Goal: Task Accomplishment & Management: Use online tool/utility

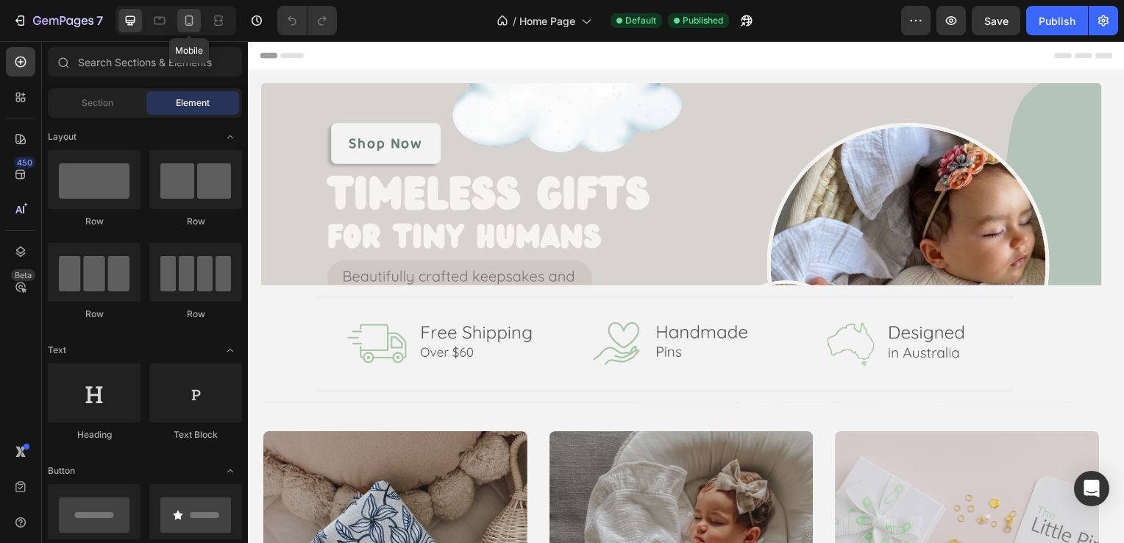
click at [197, 17] on div at bounding box center [189, 21] width 24 height 24
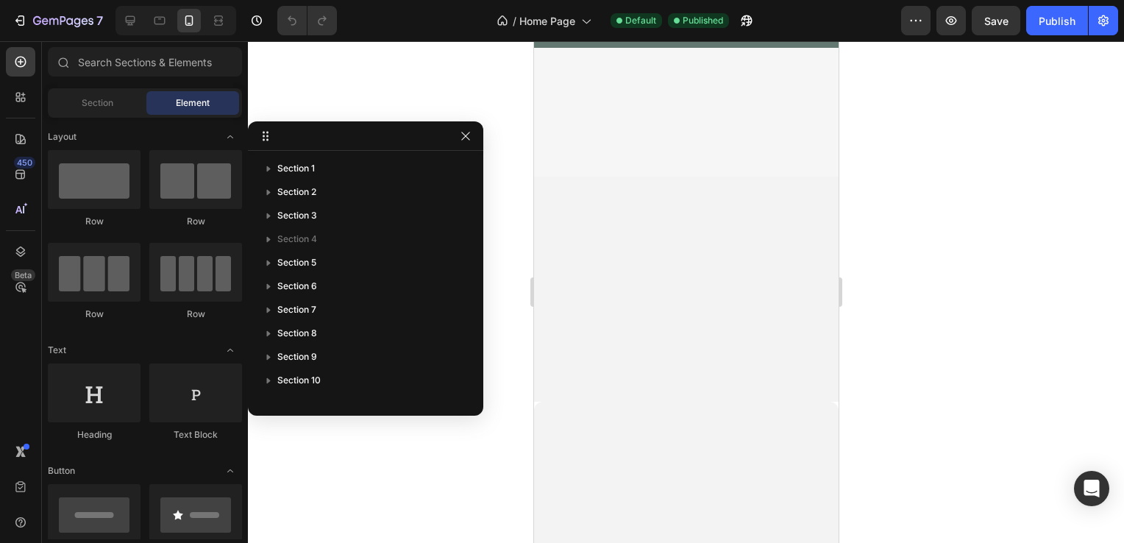
scroll to position [221, 0]
click at [655, 168] on link "Shop Now" at bounding box center [686, 160] width 68 height 27
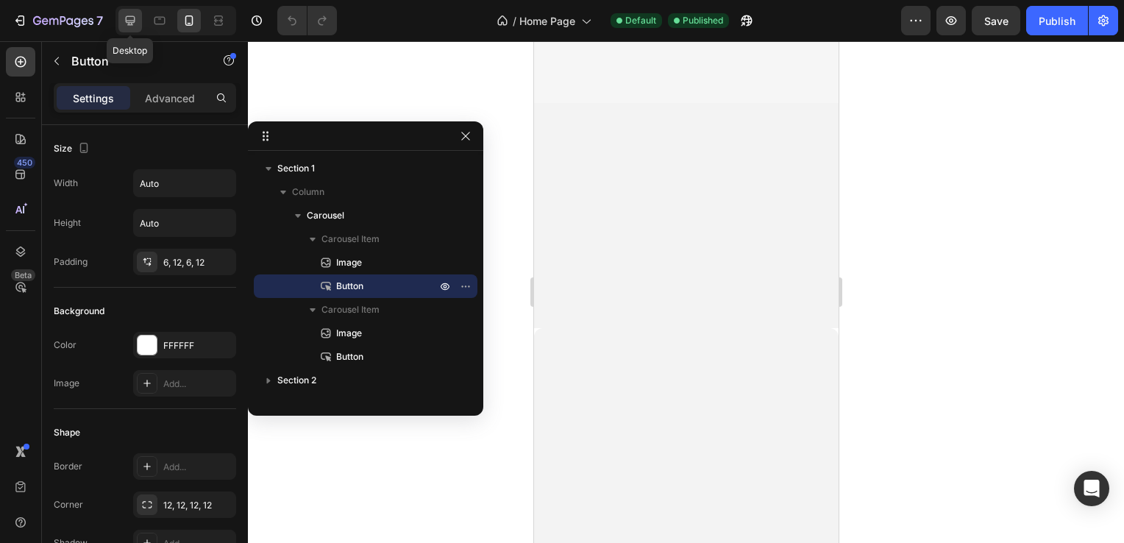
click at [124, 28] on div at bounding box center [130, 21] width 24 height 24
type input "16"
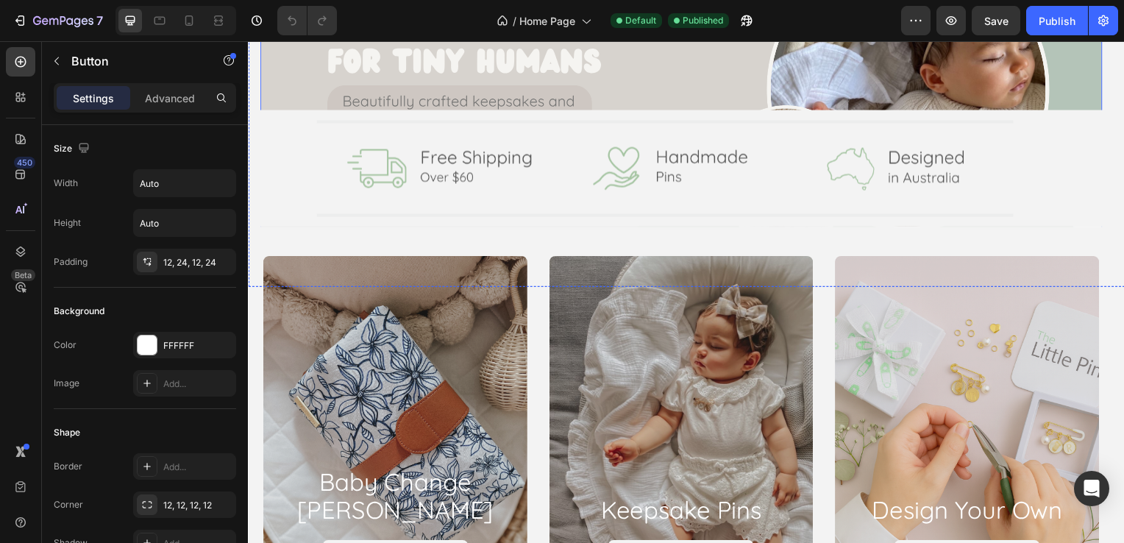
scroll to position [169, 0]
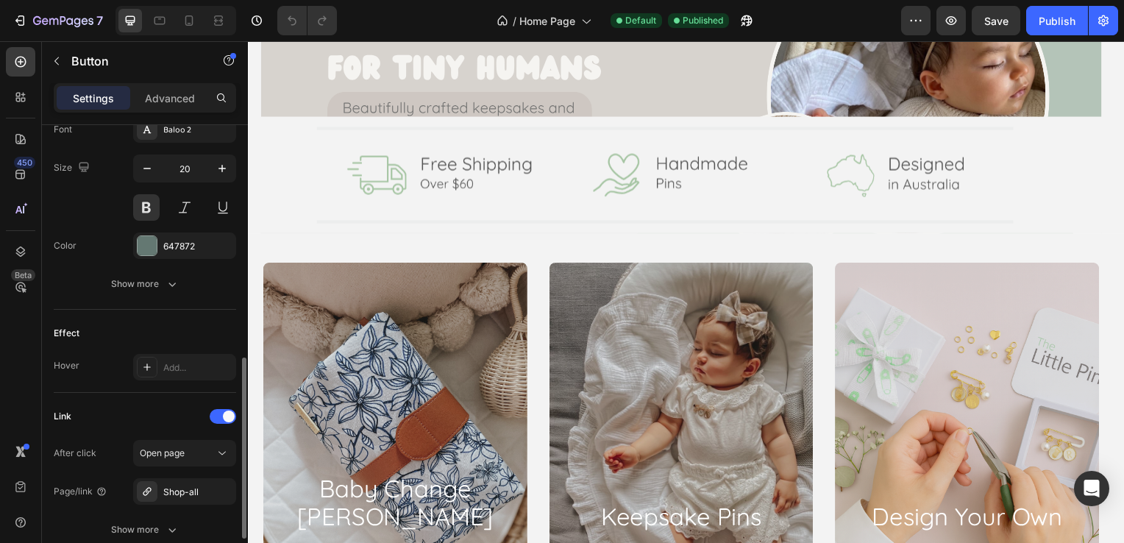
scroll to position [662, 0]
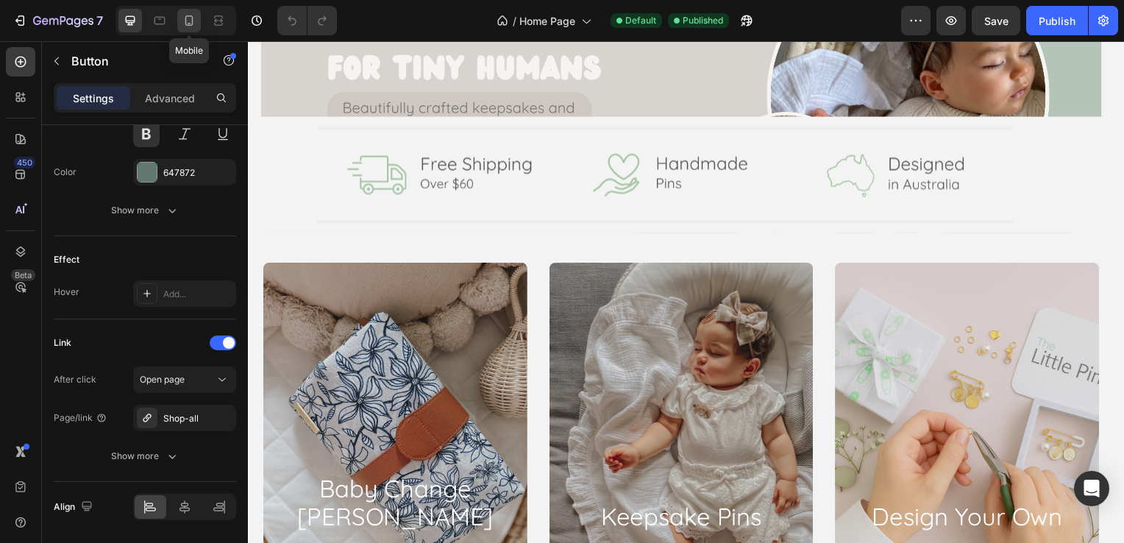
drag, startPoint x: 186, startPoint y: 22, endPoint x: 193, endPoint y: 26, distance: 8.6
click at [186, 22] on icon at bounding box center [189, 20] width 15 height 15
type input "14"
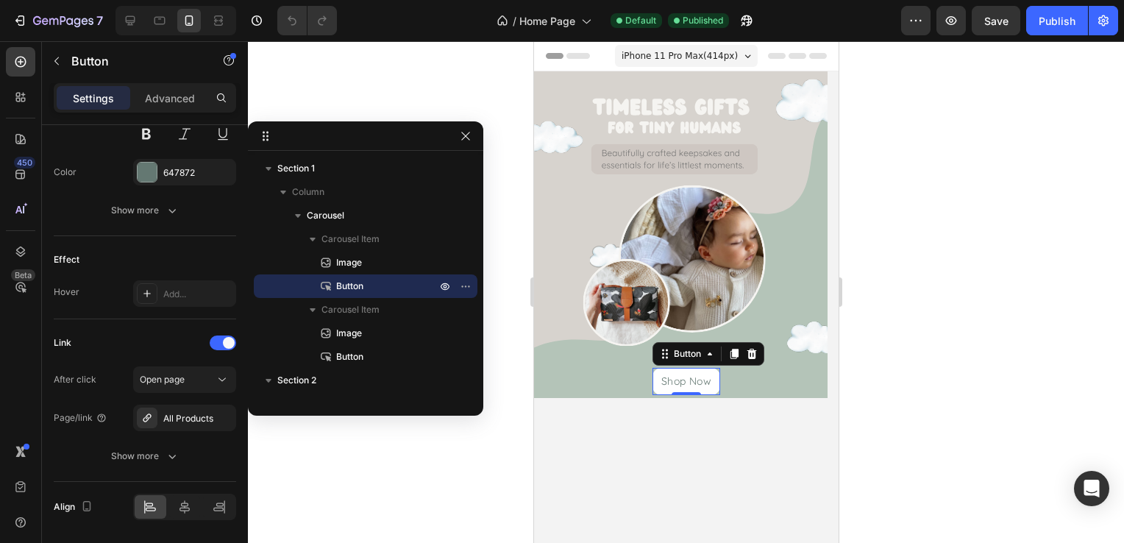
click at [658, 375] on link "Shop Now" at bounding box center [686, 381] width 68 height 27
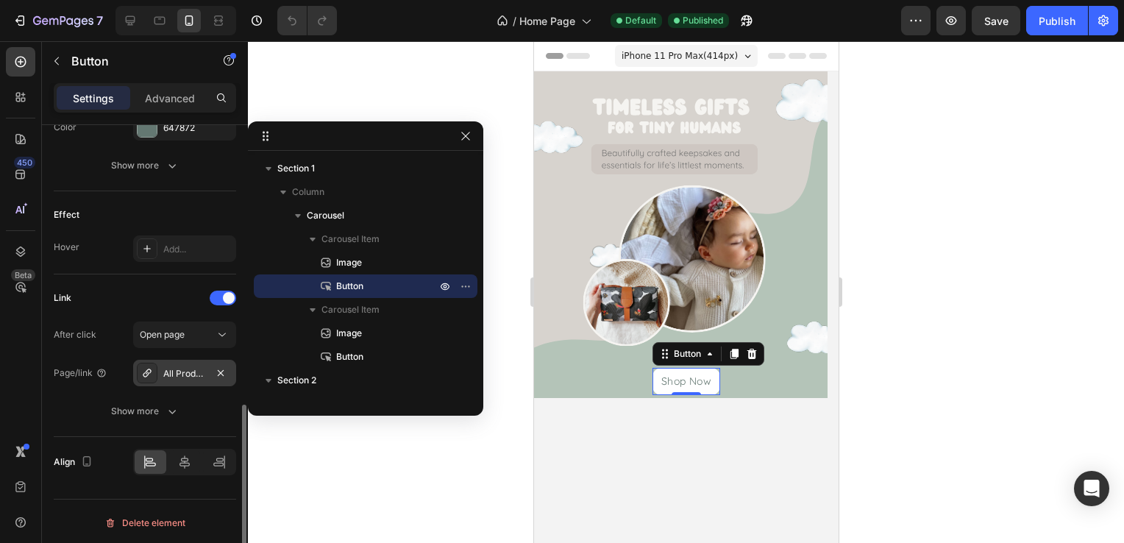
click at [193, 374] on div "All Products" at bounding box center [184, 373] width 43 height 13
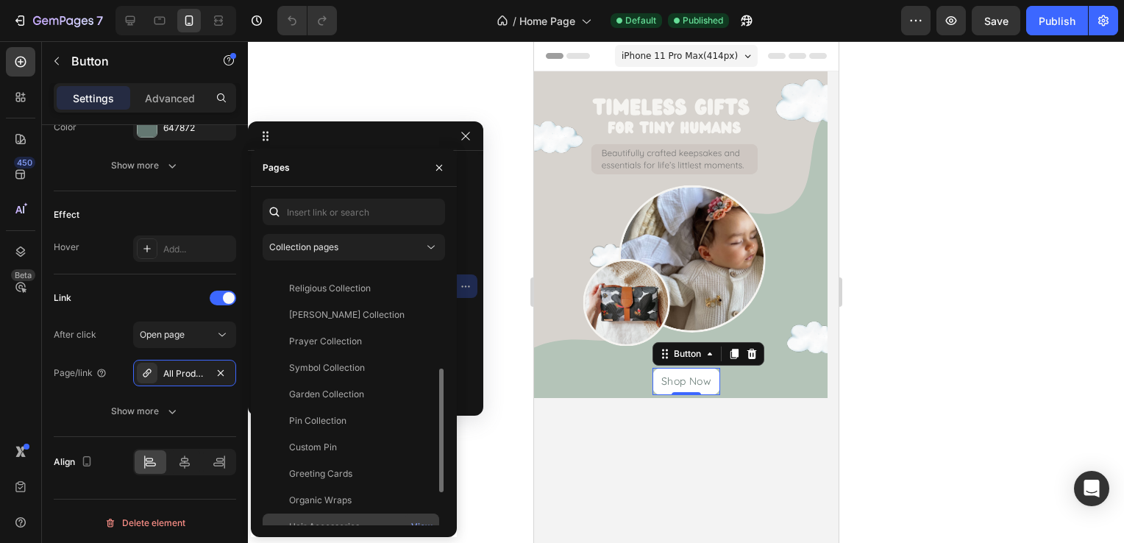
scroll to position [274, 0]
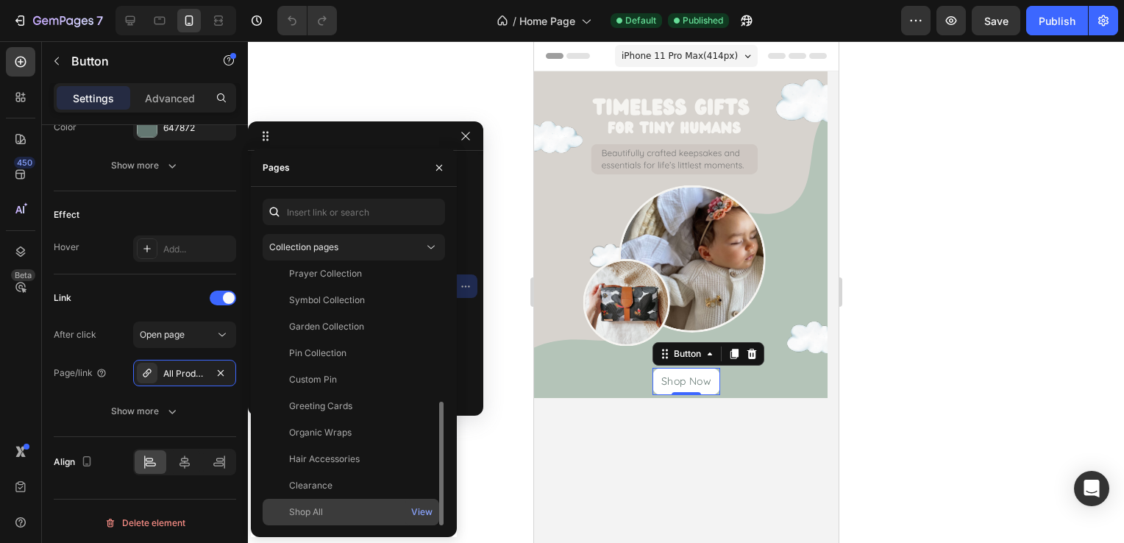
click at [336, 506] on div "Shop All" at bounding box center [350, 511] width 165 height 13
click at [467, 135] on icon "button" at bounding box center [466, 136] width 12 height 12
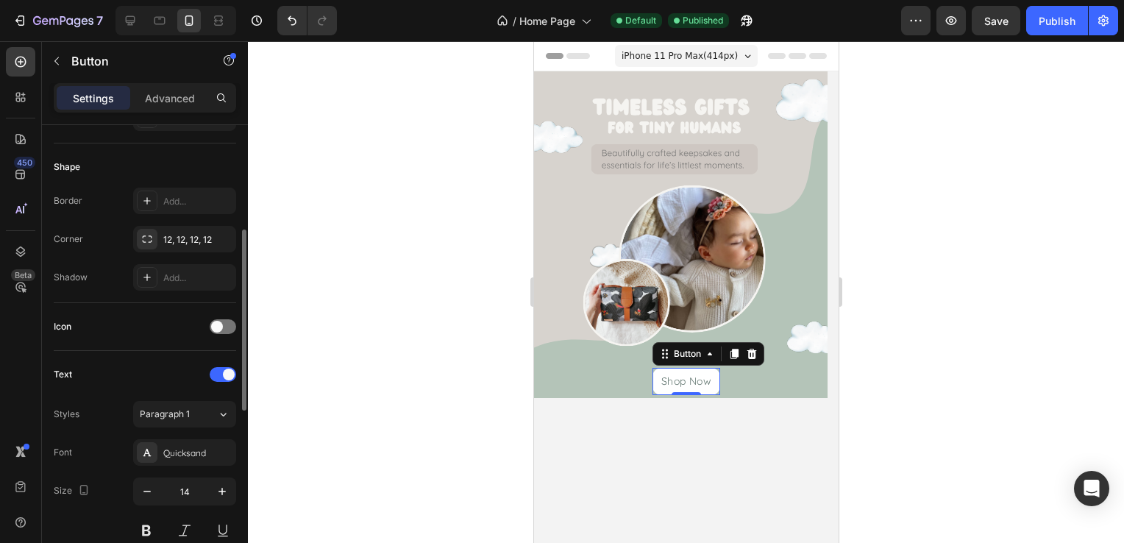
scroll to position [0, 0]
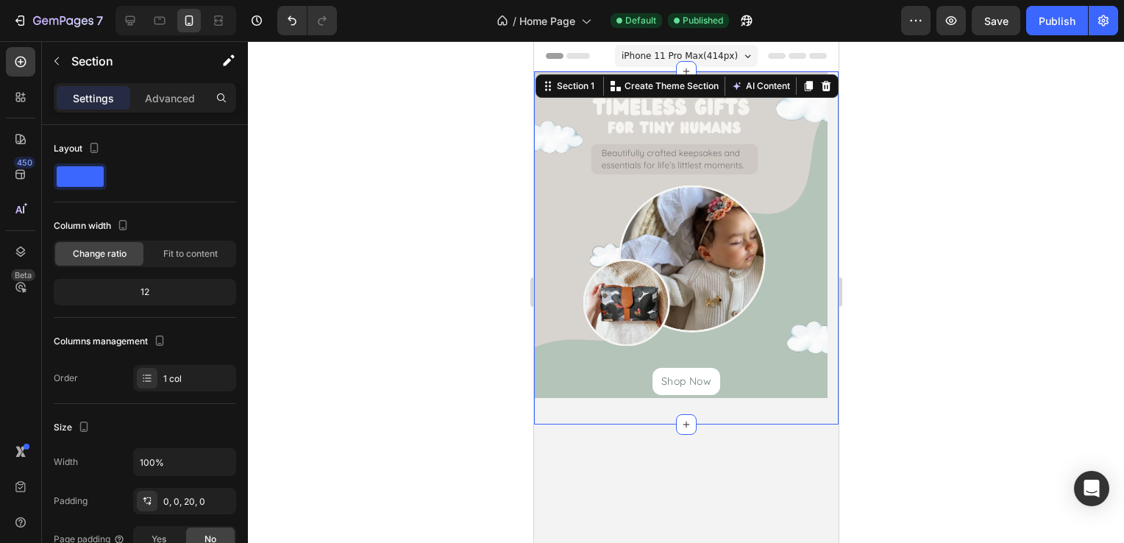
click at [805, 412] on div "Image Shop Now Button Image Shop Now Button Carousel Section 1 Create Theme Sec…" at bounding box center [685, 247] width 304 height 353
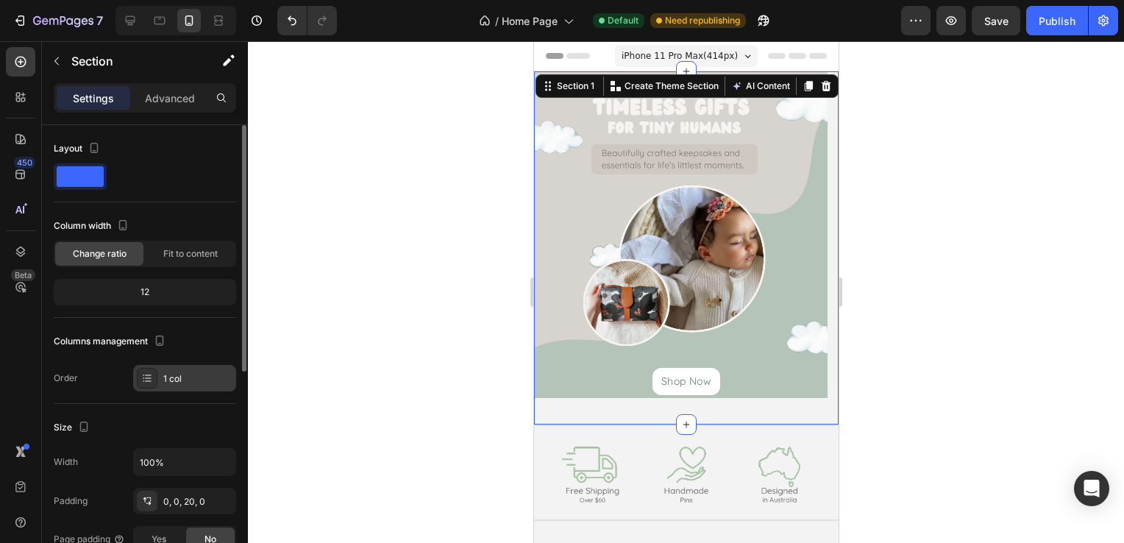
click at [184, 374] on div "1 col" at bounding box center [197, 378] width 69 height 13
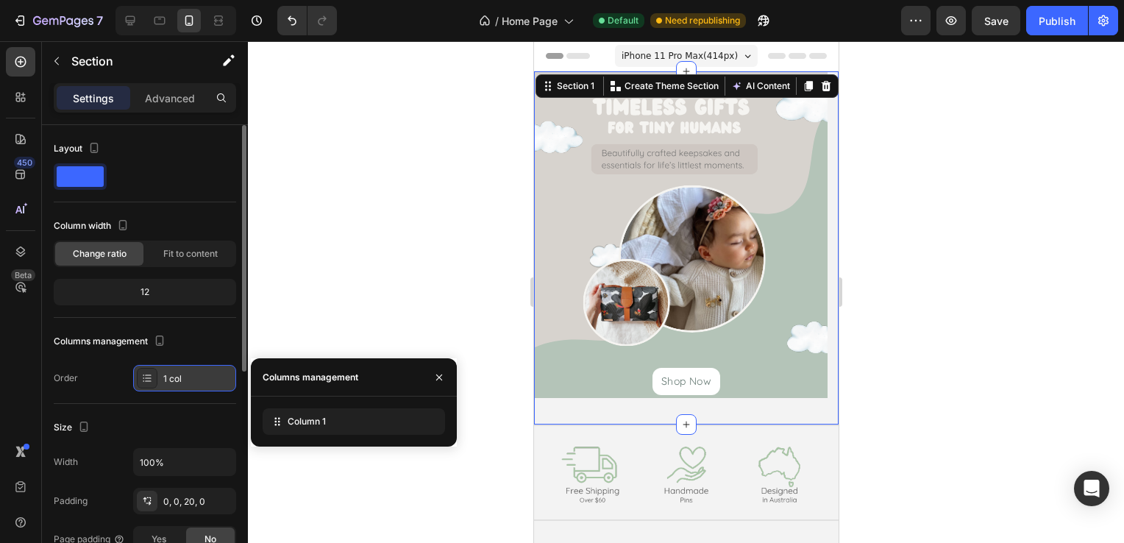
click at [194, 365] on div "1 col" at bounding box center [184, 378] width 103 height 26
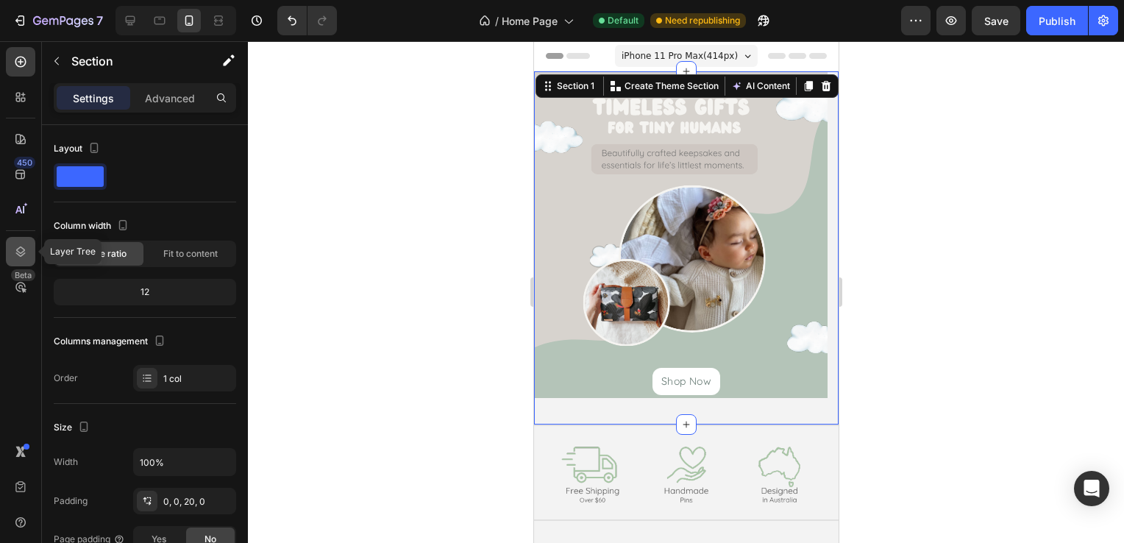
click at [21, 247] on icon at bounding box center [20, 251] width 15 height 15
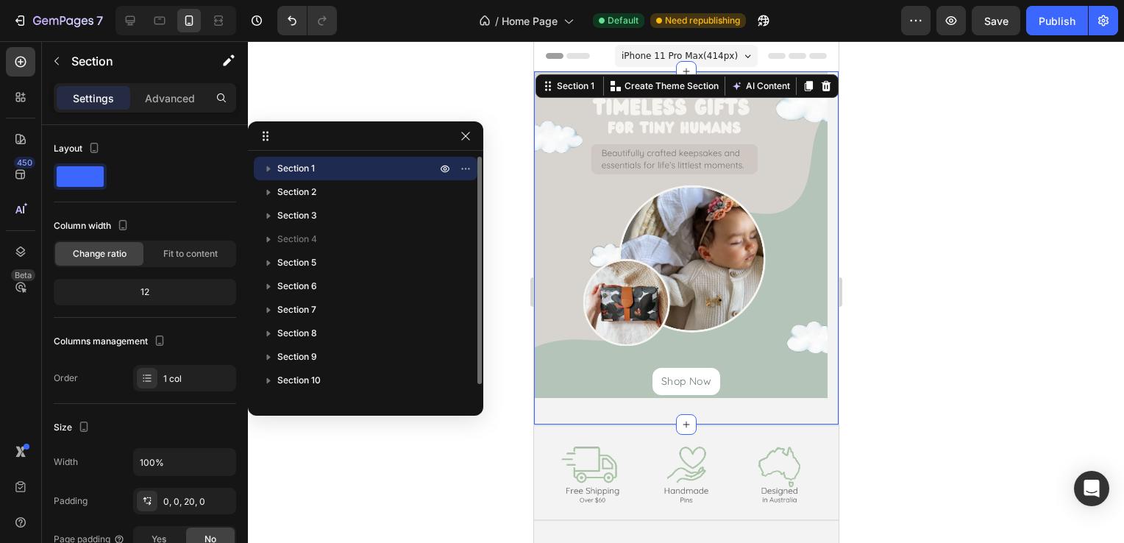
click at [305, 168] on span "Section 1" at bounding box center [296, 168] width 38 height 15
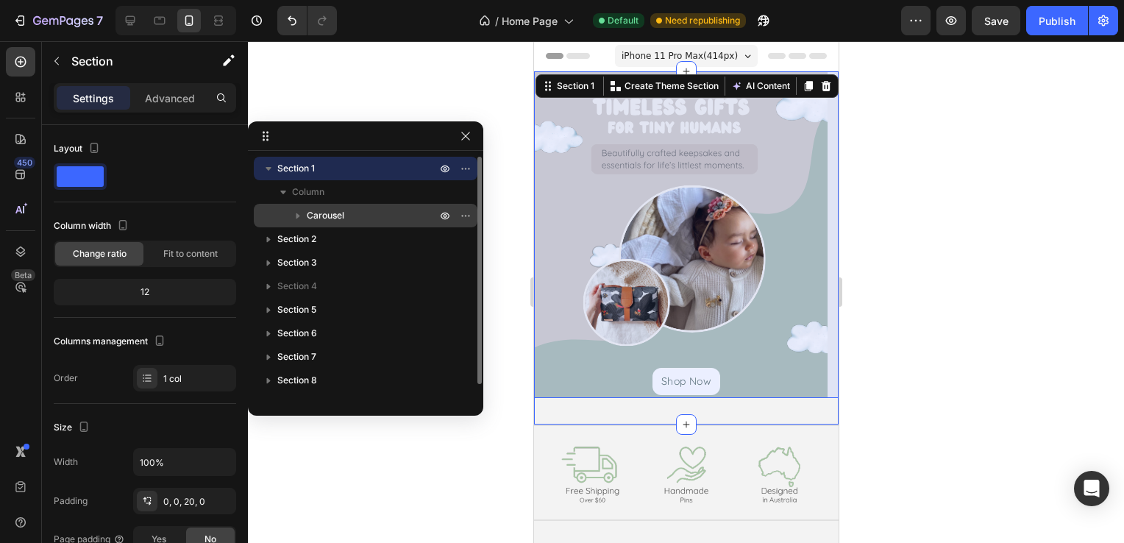
click at [318, 212] on span "Carousel" at bounding box center [326, 215] width 38 height 15
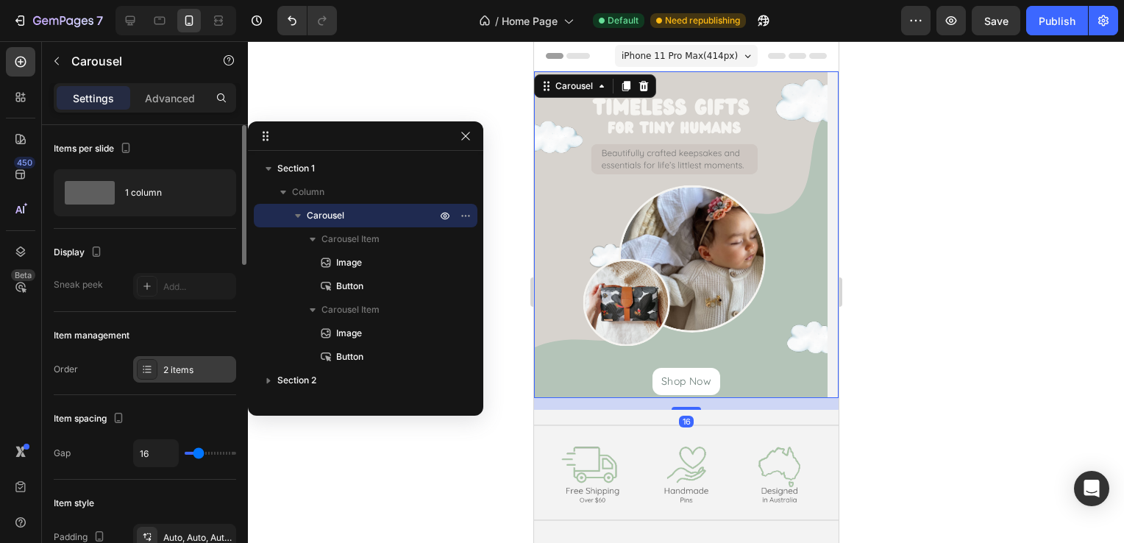
click at [202, 369] on div "2 items" at bounding box center [197, 369] width 69 height 13
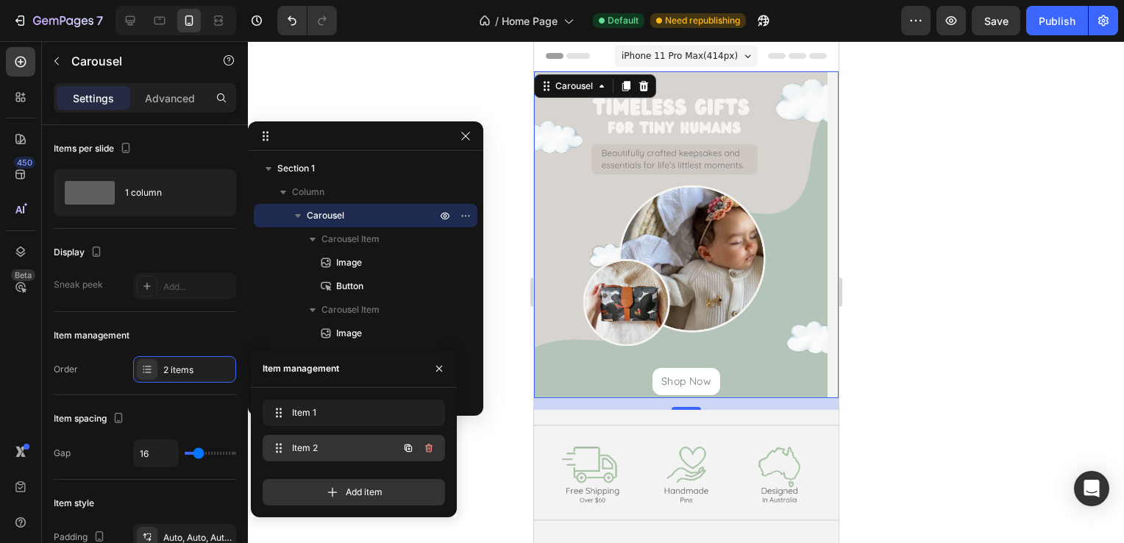
click at [303, 454] on span "Item 2" at bounding box center [333, 447] width 83 height 13
click at [307, 448] on span "Item 2" at bounding box center [333, 447] width 83 height 13
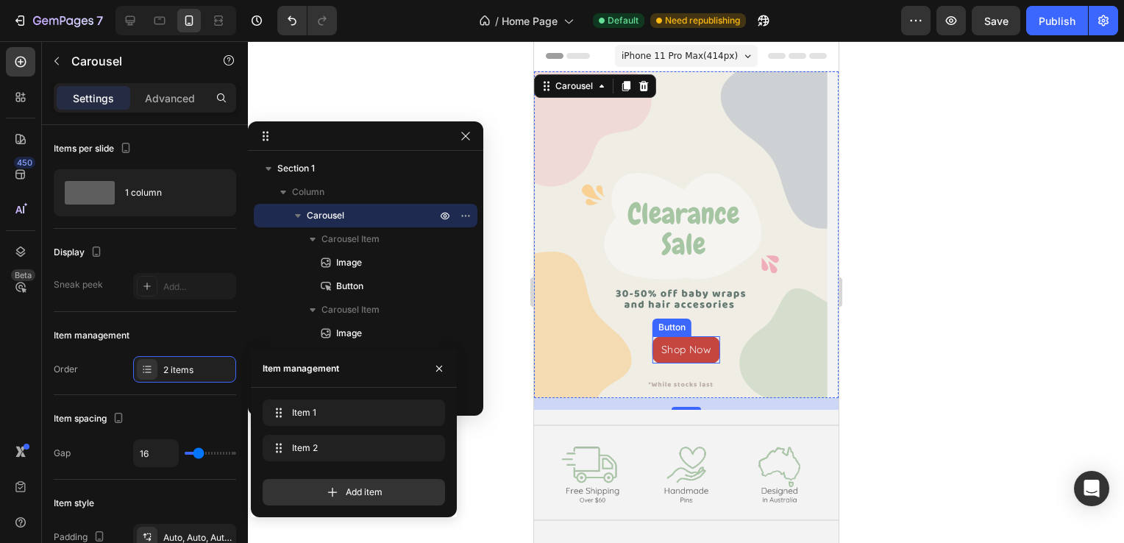
click at [687, 339] on button "Shop Now" at bounding box center [686, 349] width 68 height 27
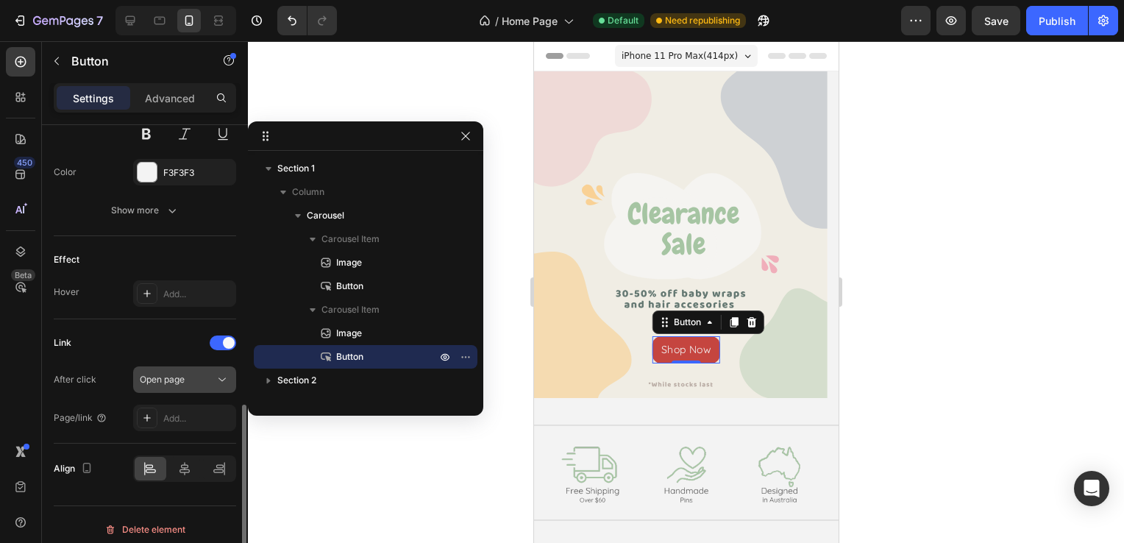
scroll to position [668, 0]
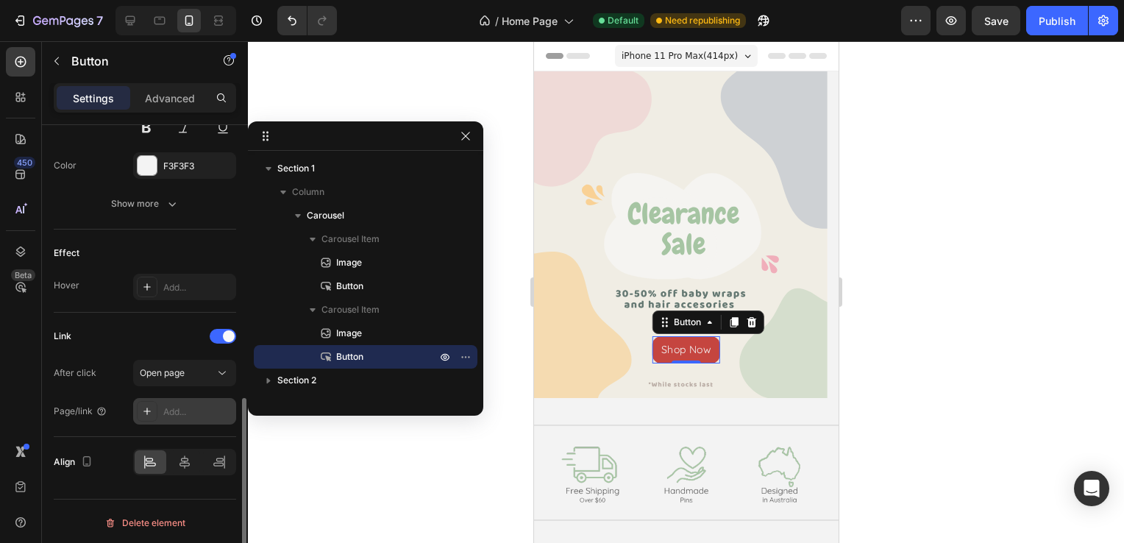
click at [196, 407] on div "Add..." at bounding box center [197, 411] width 69 height 13
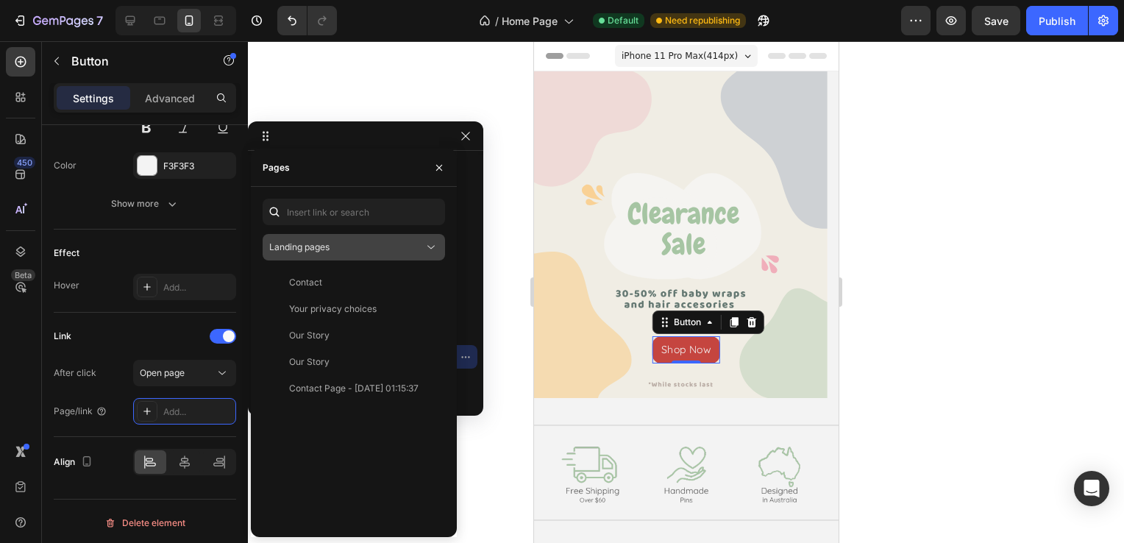
click at [390, 251] on div "Landing pages" at bounding box center [346, 246] width 154 height 13
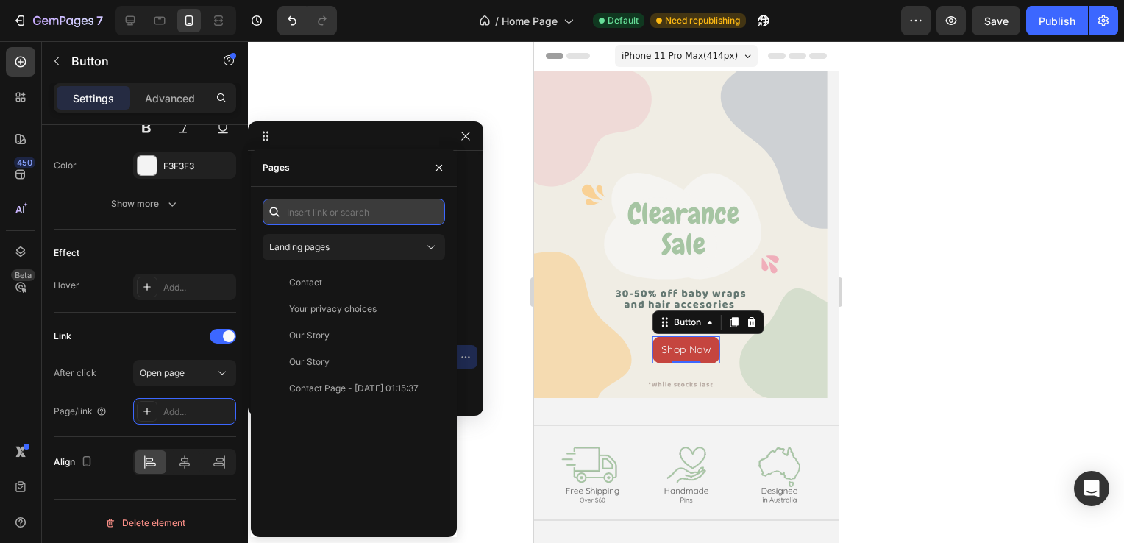
click at [386, 216] on input "text" at bounding box center [354, 212] width 182 height 26
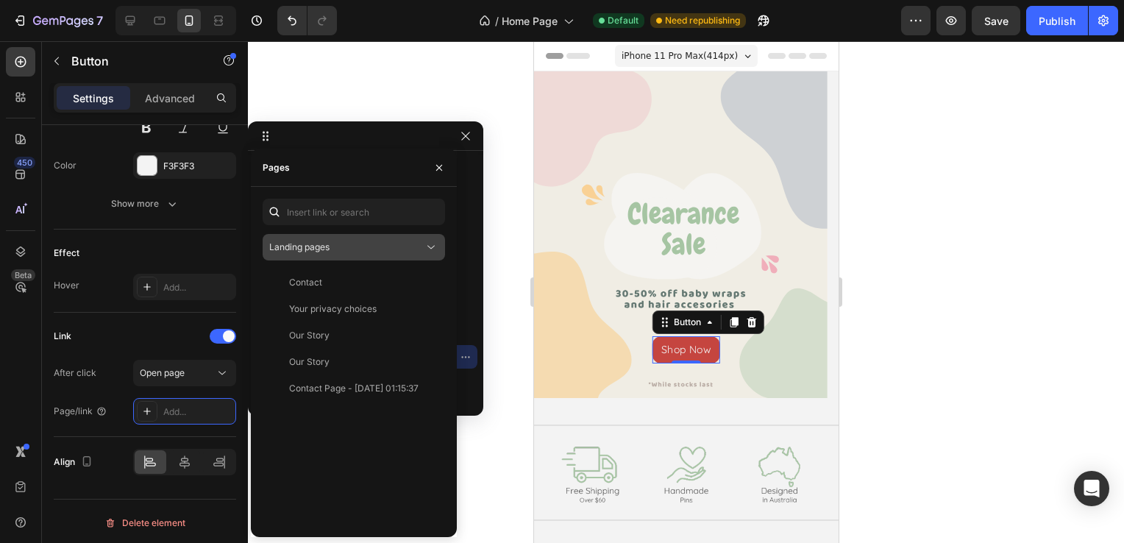
click at [403, 236] on button "Landing pages" at bounding box center [354, 247] width 182 height 26
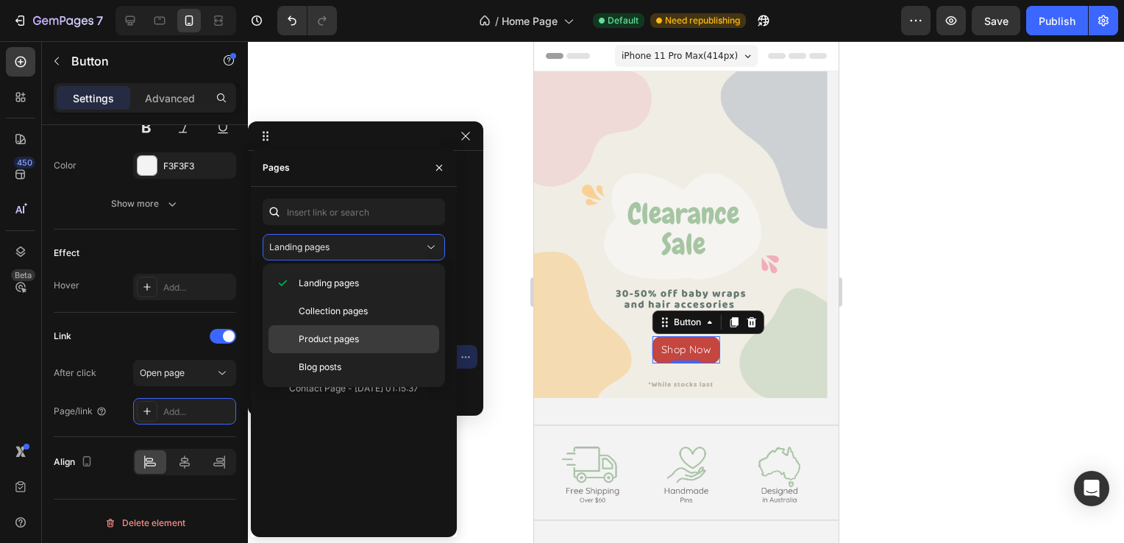
click at [359, 329] on div "Product pages" at bounding box center [353, 339] width 171 height 28
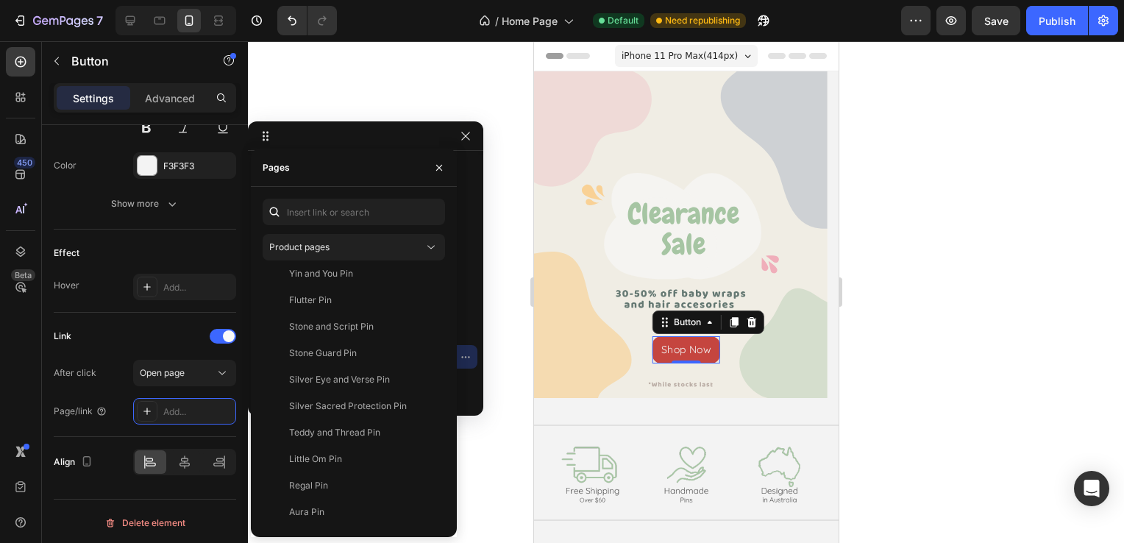
scroll to position [2074, 0]
click at [383, 249] on div "Product pages" at bounding box center [346, 246] width 154 height 13
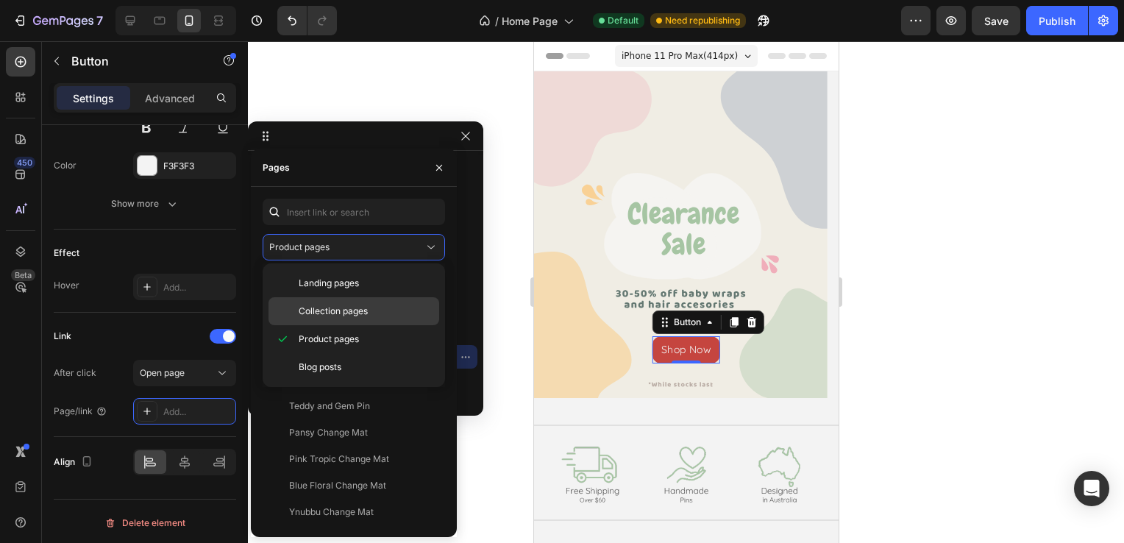
click at [367, 315] on span "Collection pages" at bounding box center [333, 310] width 69 height 13
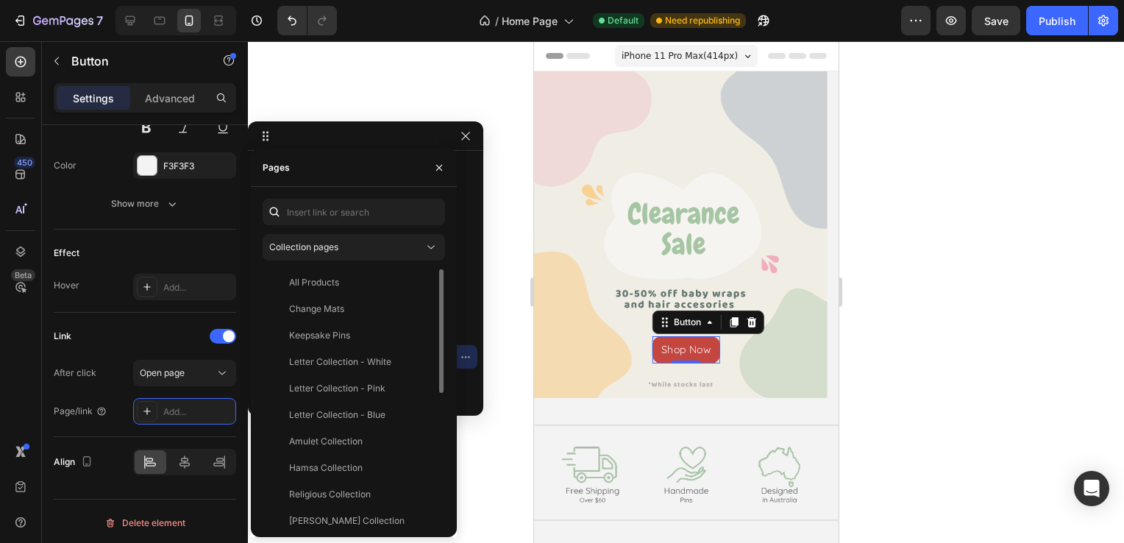
scroll to position [274, 0]
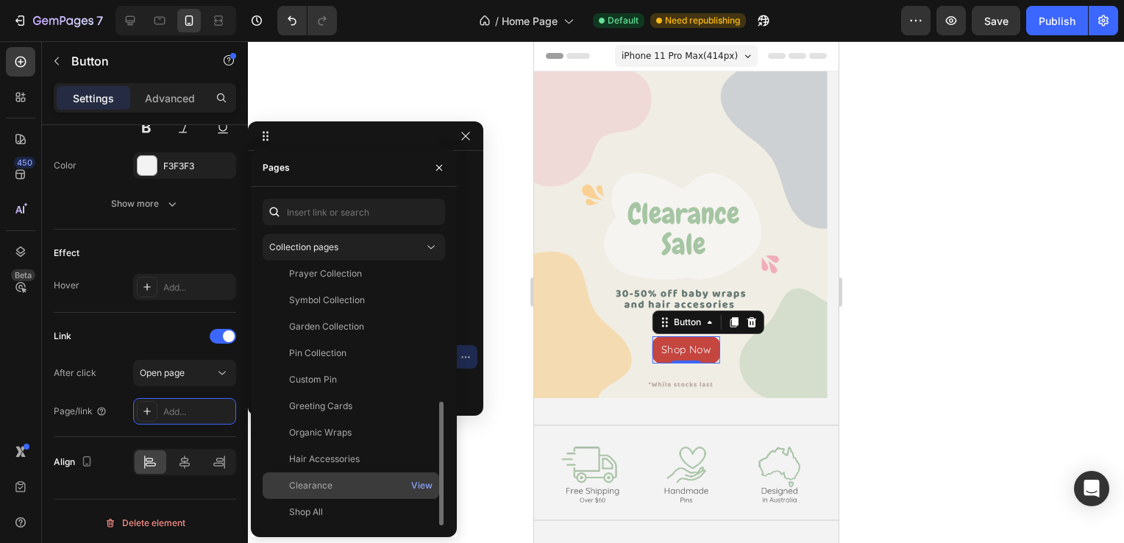
click at [354, 478] on div "Clearance View" at bounding box center [351, 485] width 176 height 26
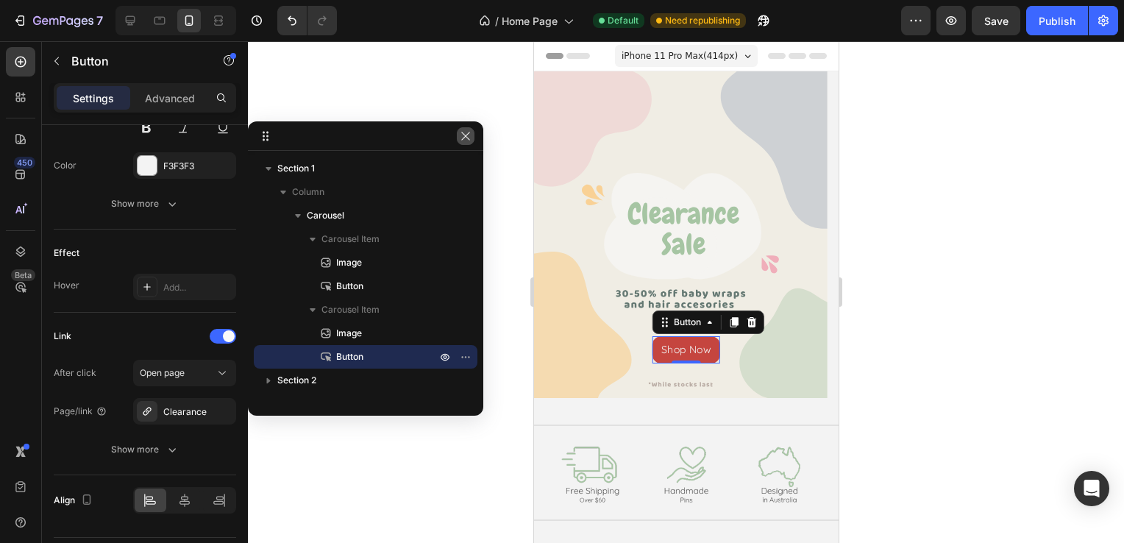
click at [460, 138] on icon "button" at bounding box center [466, 136] width 12 height 12
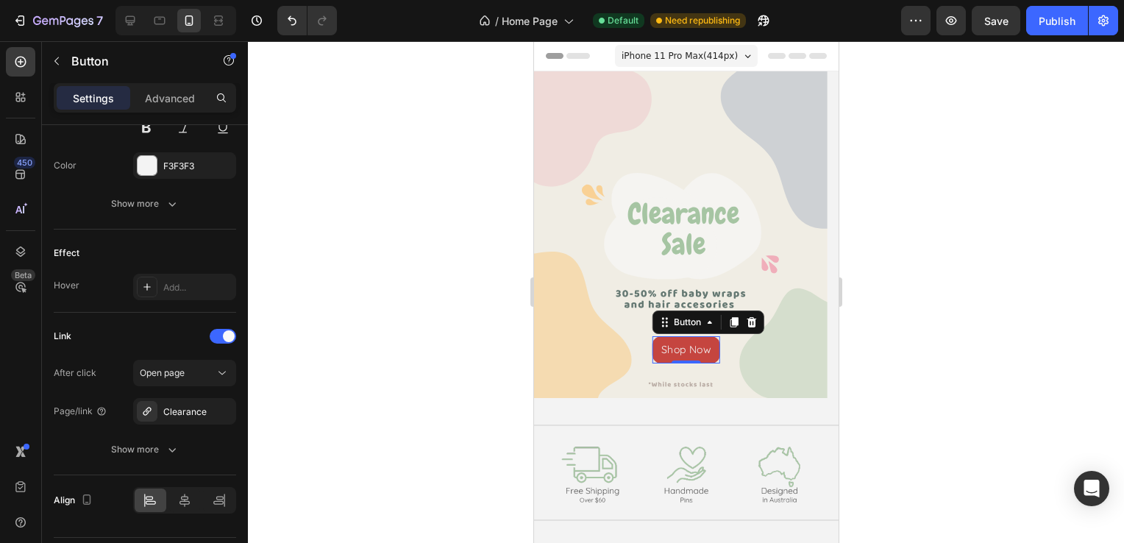
click at [432, 193] on div at bounding box center [686, 292] width 876 height 502
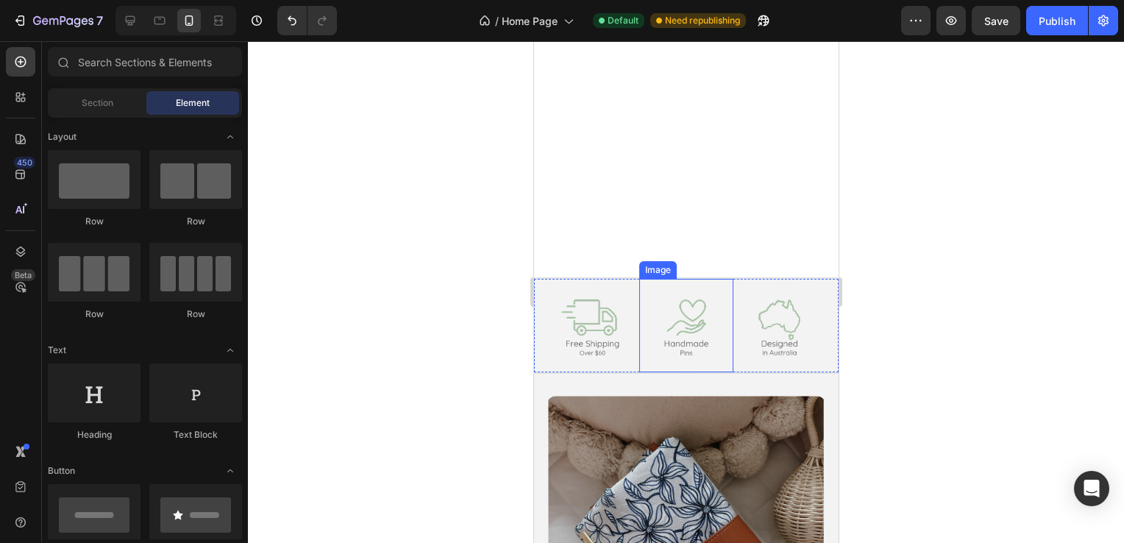
scroll to position [588, 0]
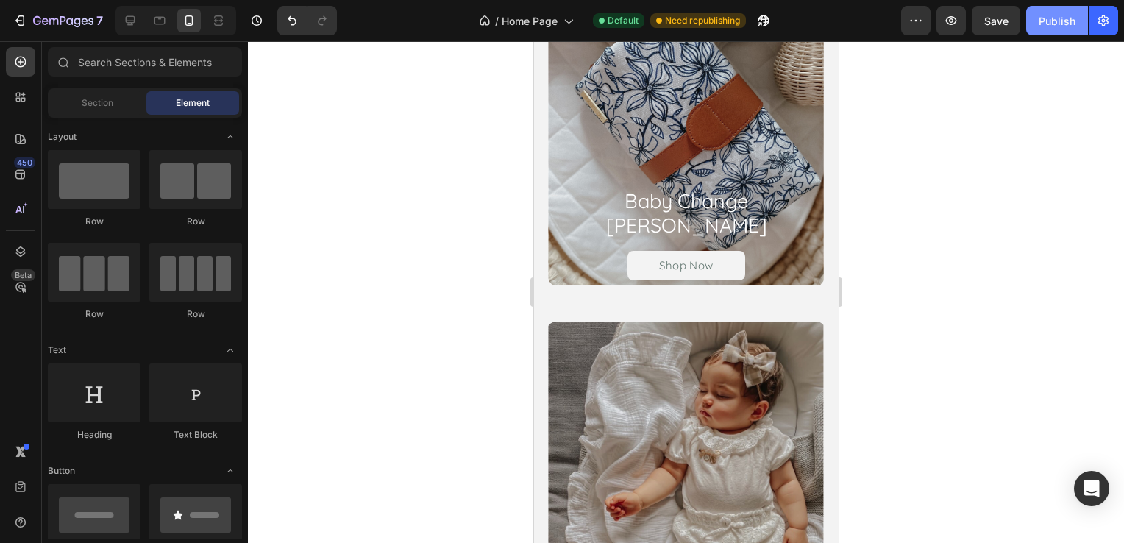
click at [1043, 28] on button "Publish" at bounding box center [1057, 20] width 62 height 29
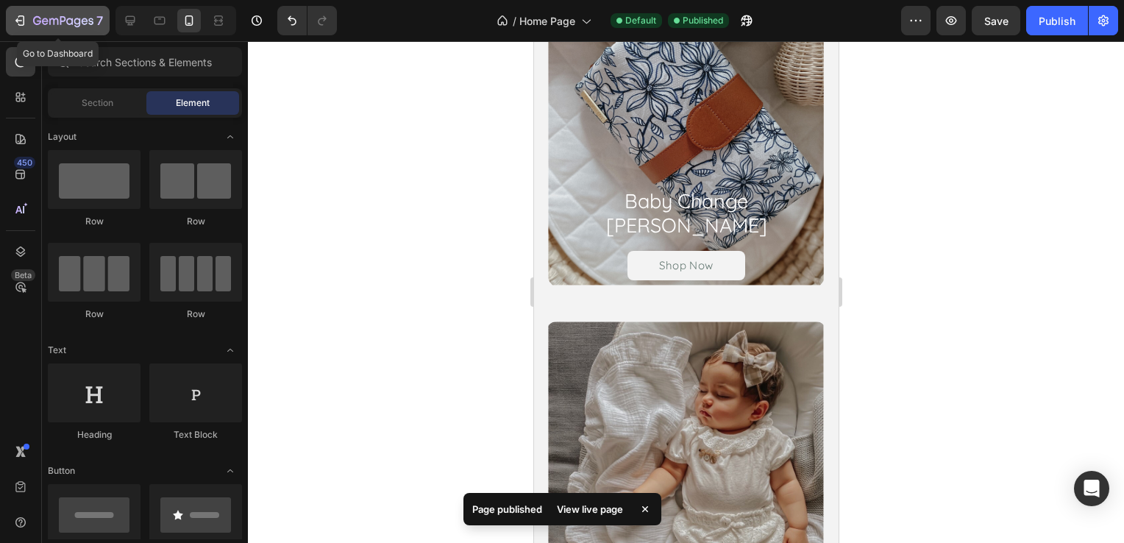
click at [32, 18] on div "7" at bounding box center [58, 21] width 90 height 18
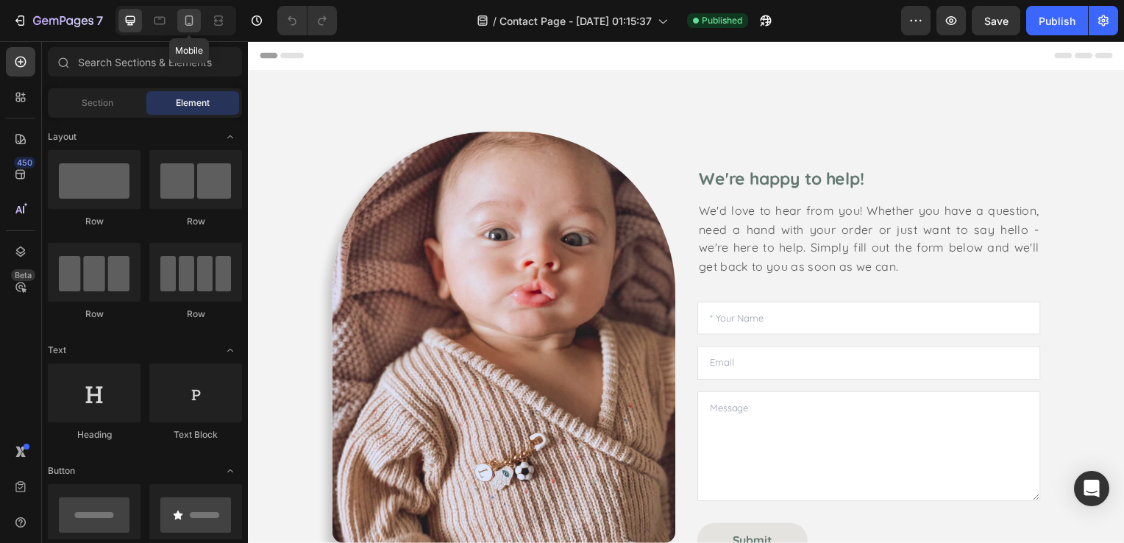
click at [194, 18] on icon at bounding box center [189, 20] width 15 height 15
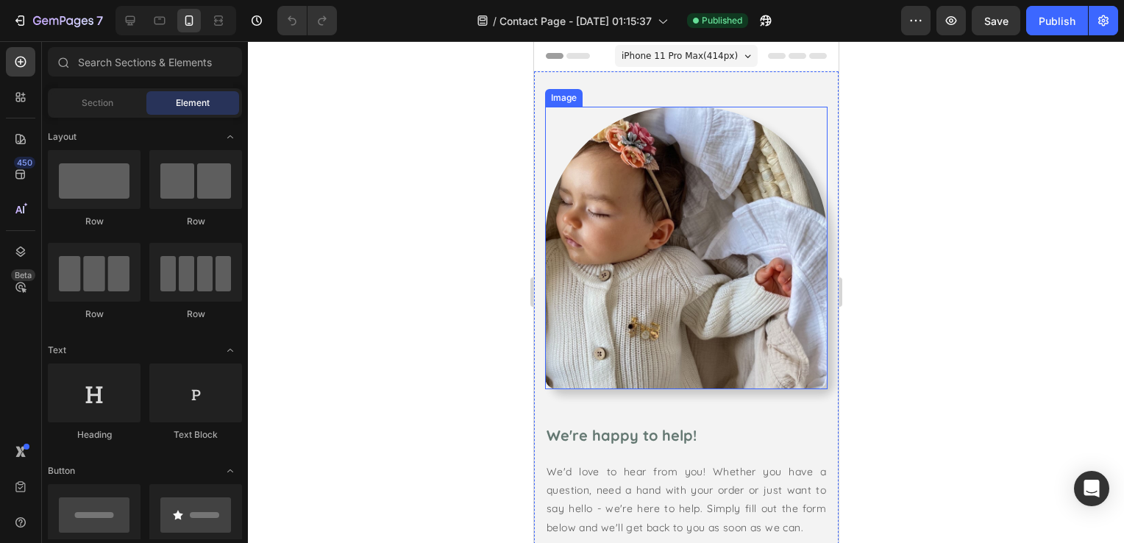
click at [670, 254] on img at bounding box center [685, 248] width 282 height 282
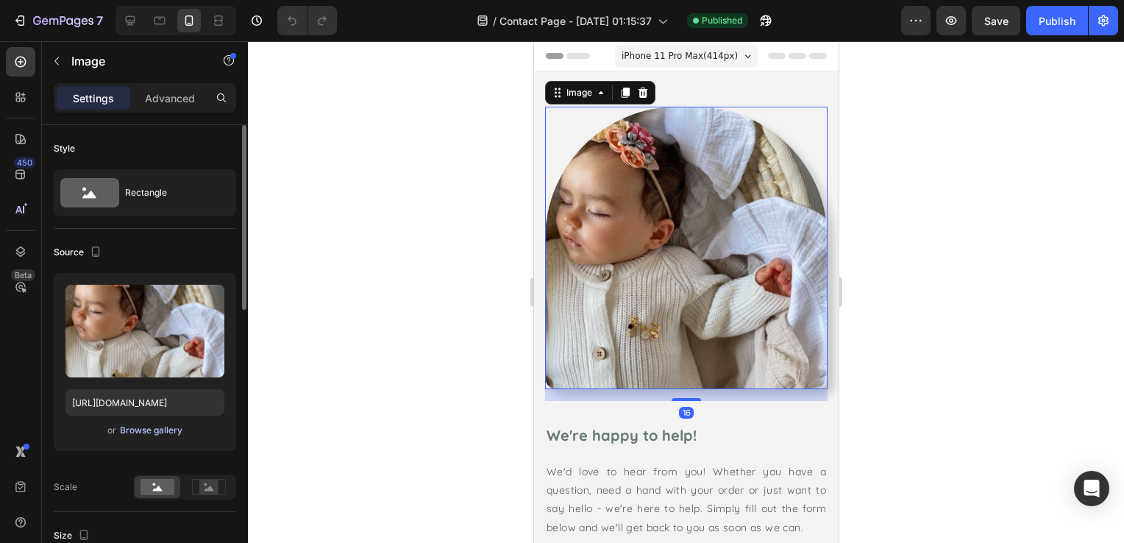
click at [146, 429] on div "Browse gallery" at bounding box center [151, 430] width 63 height 13
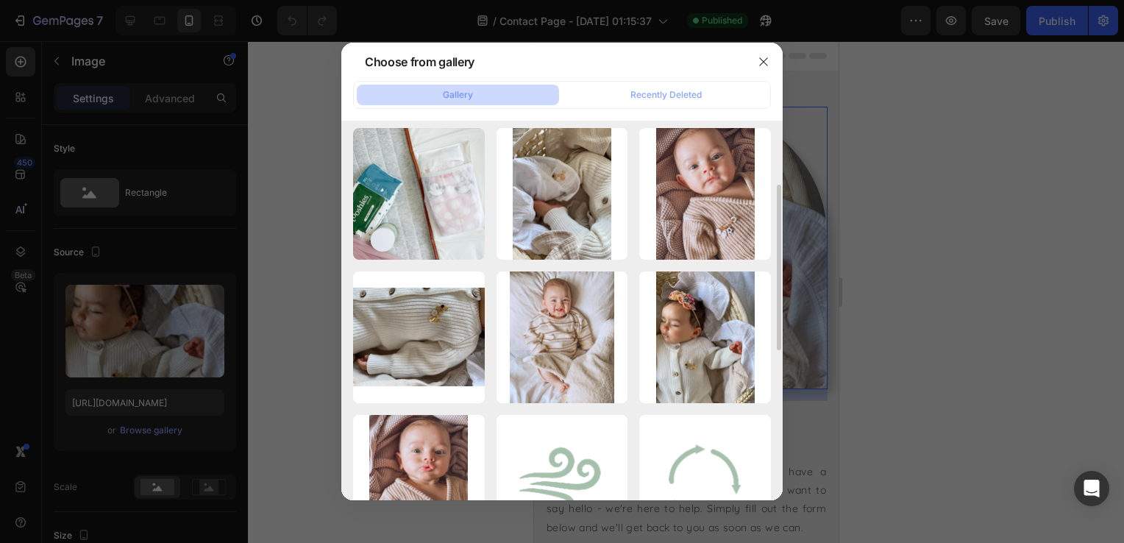
scroll to position [221, 0]
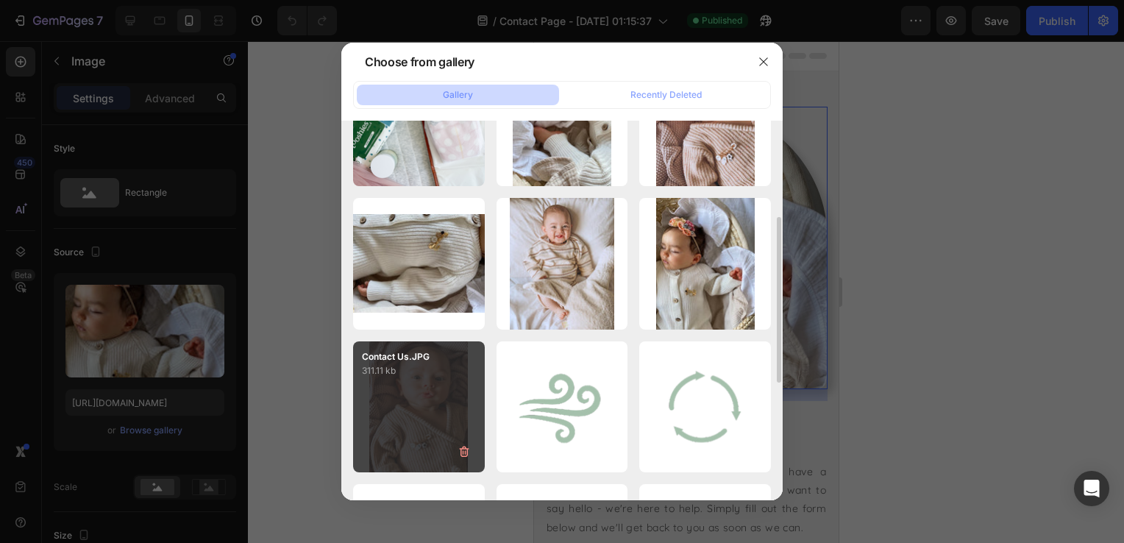
click at [415, 413] on div "Contact Us.JPG 311.11 kb" at bounding box center [419, 407] width 132 height 132
type input "https://cdn.shopify.com/s/files/1/0632/1114/3229/files/gempages_581772769717388…"
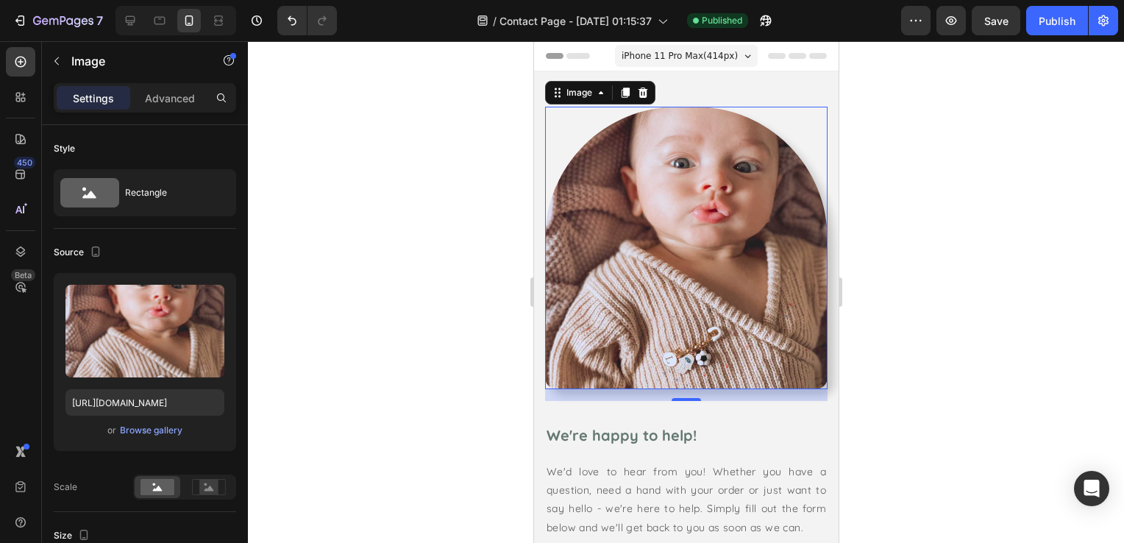
click at [419, 277] on div at bounding box center [686, 292] width 876 height 502
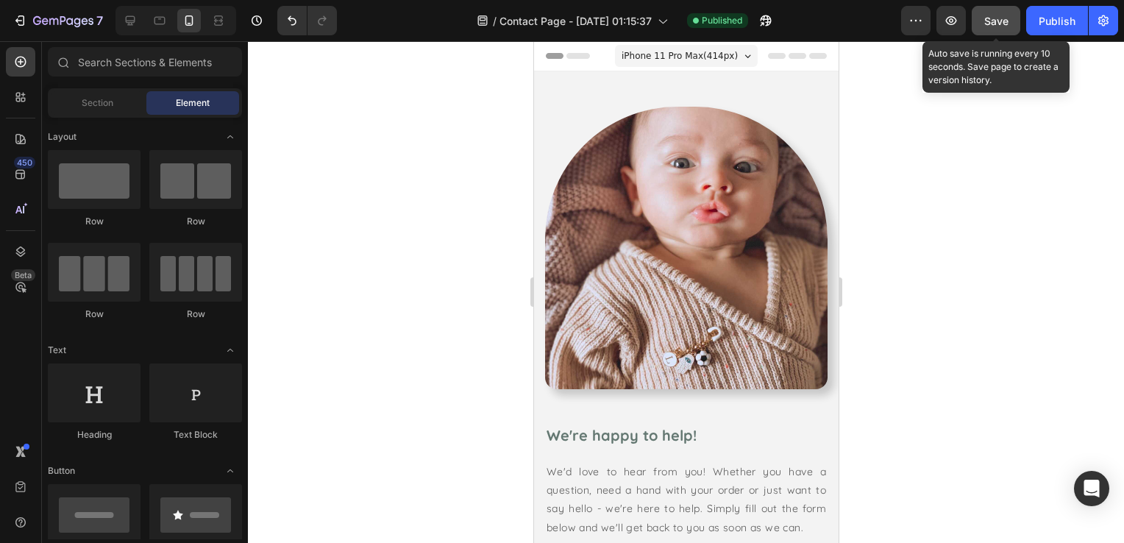
click at [997, 20] on span "Save" at bounding box center [996, 21] width 24 height 13
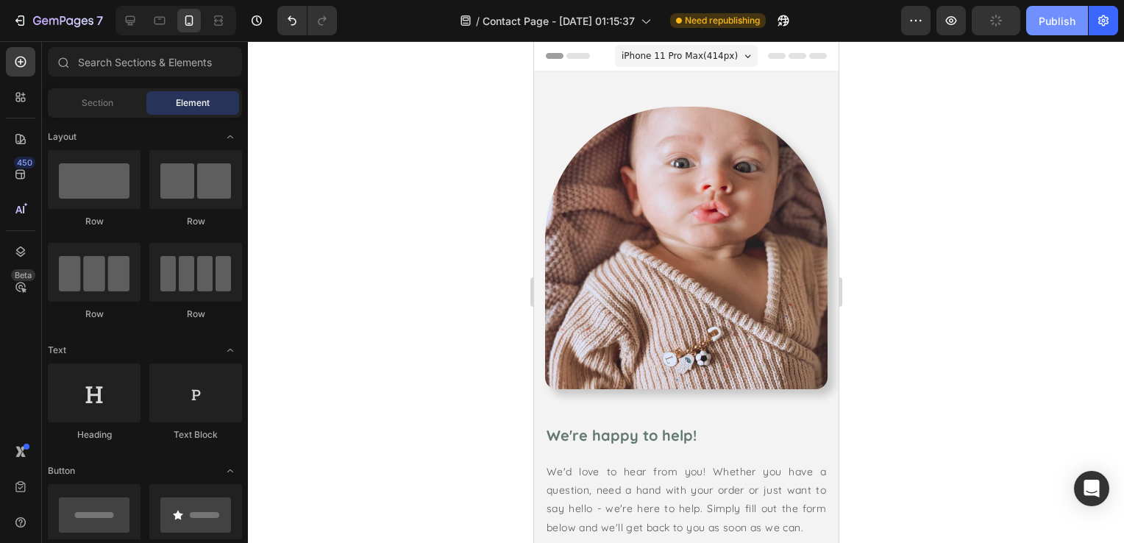
click at [1057, 21] on div "Publish" at bounding box center [1056, 20] width 37 height 15
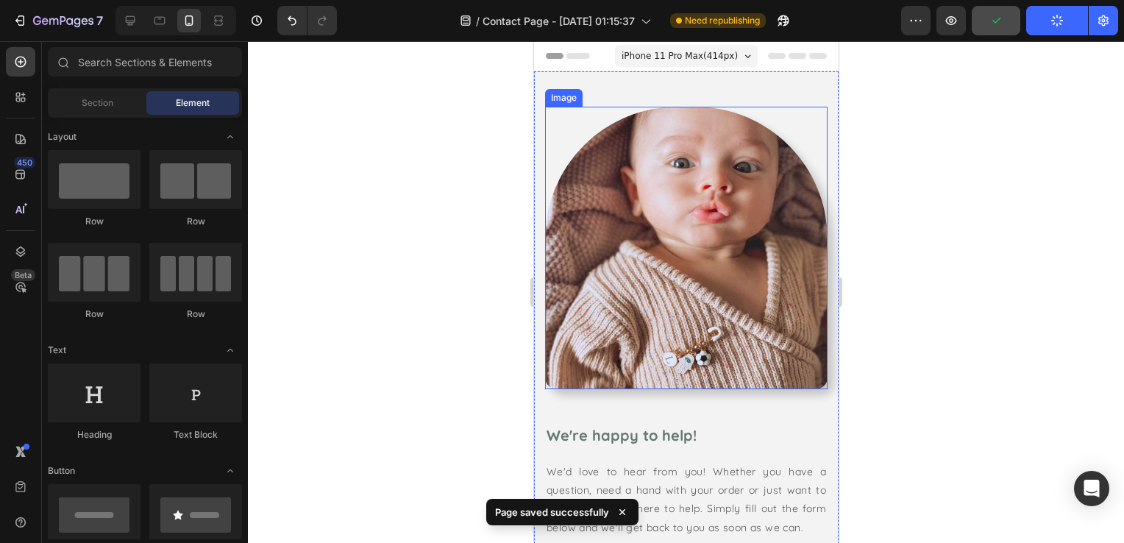
click at [682, 275] on img at bounding box center [685, 248] width 282 height 282
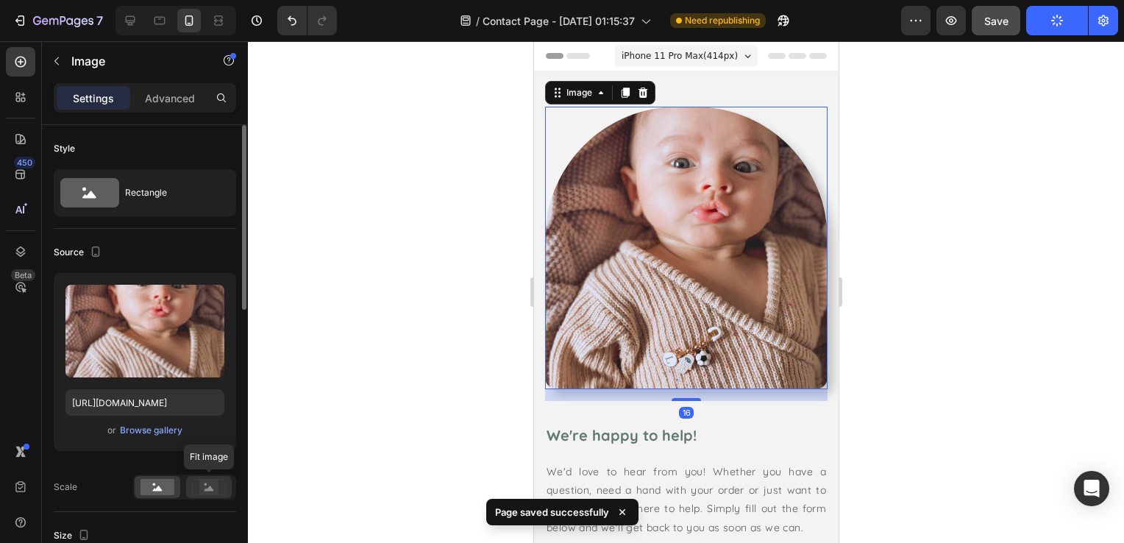
click at [205, 487] on rect at bounding box center [208, 486] width 19 height 15
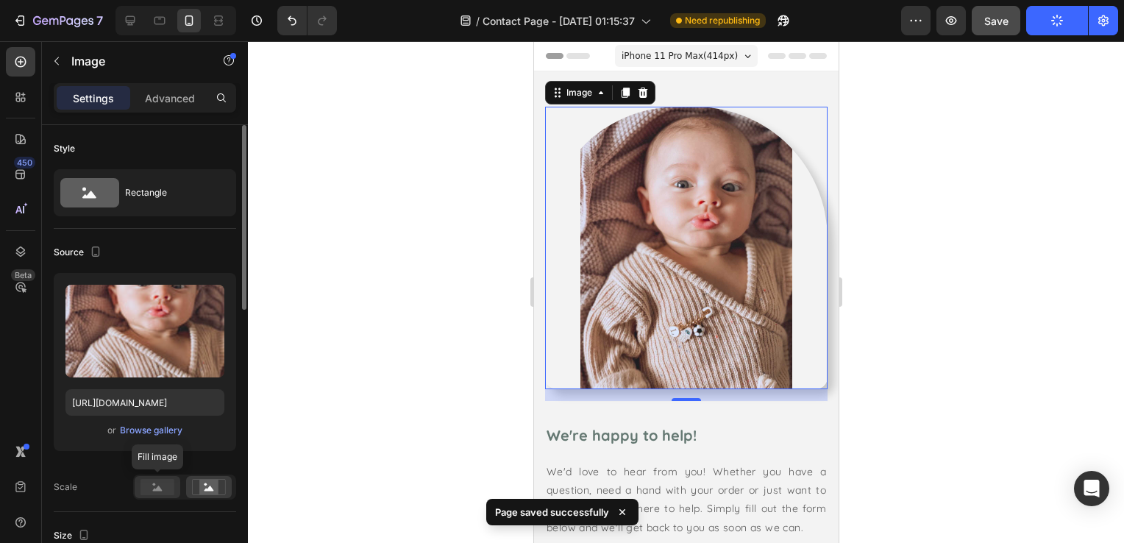
click at [170, 483] on rect at bounding box center [157, 487] width 34 height 16
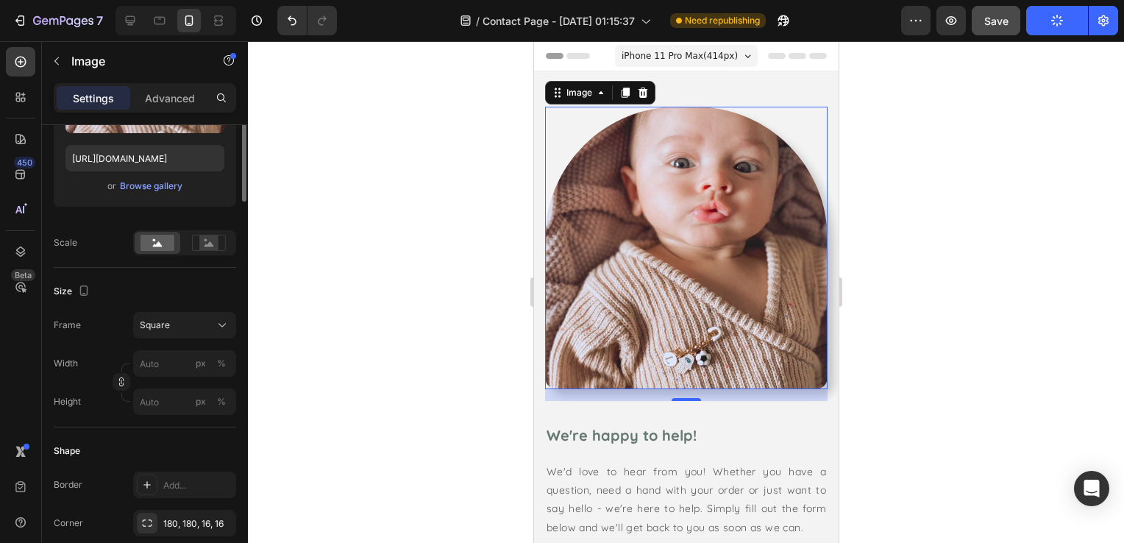
scroll to position [0, 0]
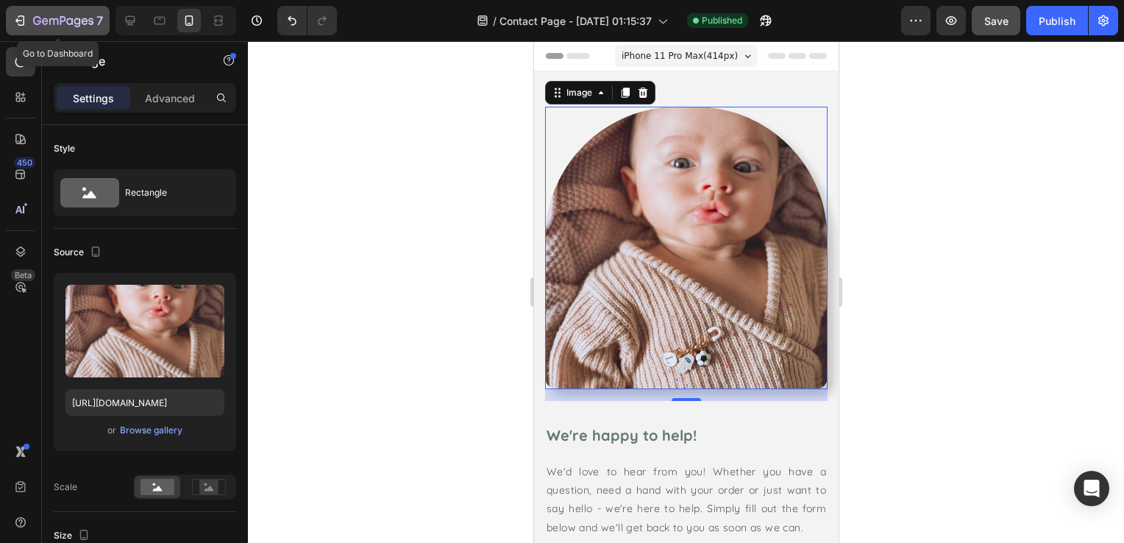
click at [13, 20] on icon "button" at bounding box center [20, 20] width 15 height 15
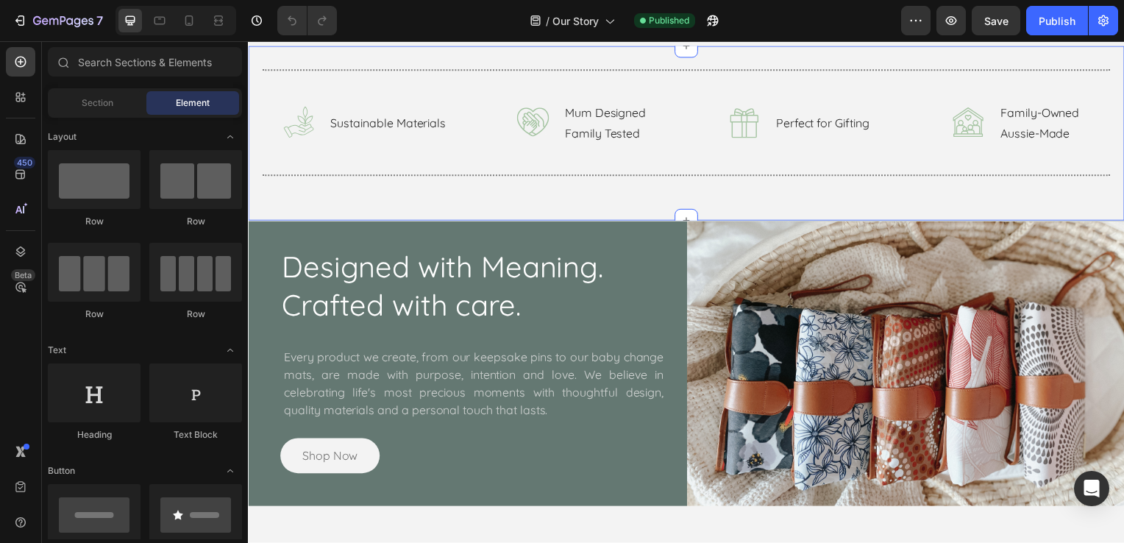
scroll to position [441, 0]
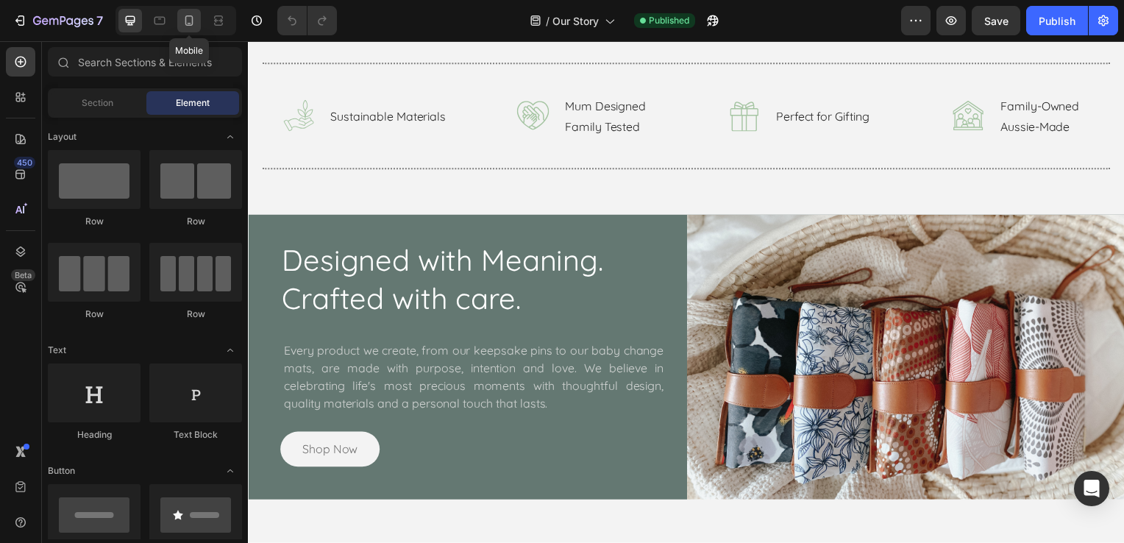
click at [199, 20] on div at bounding box center [189, 21] width 24 height 24
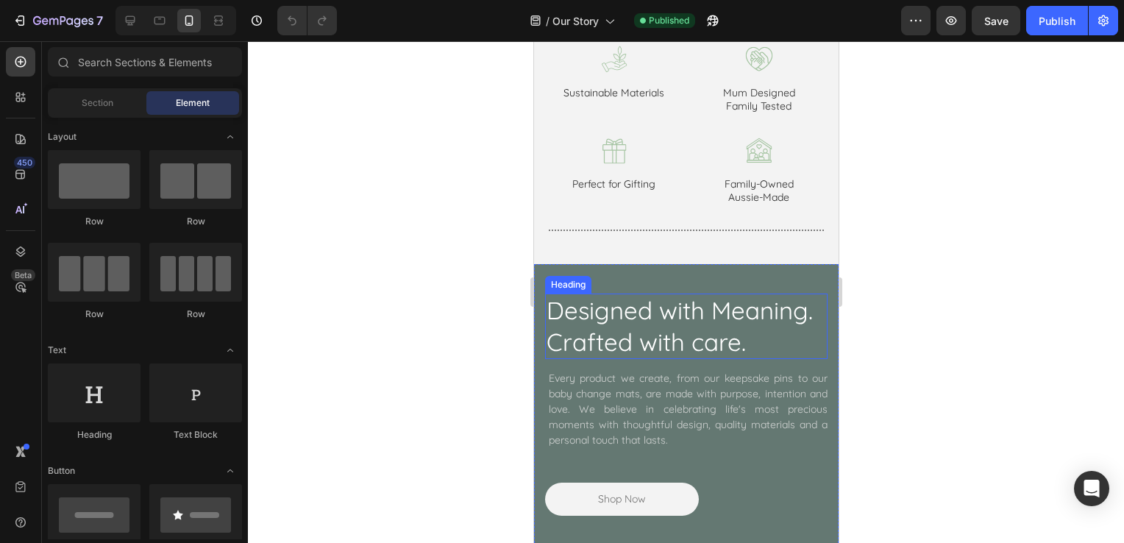
scroll to position [1177, 0]
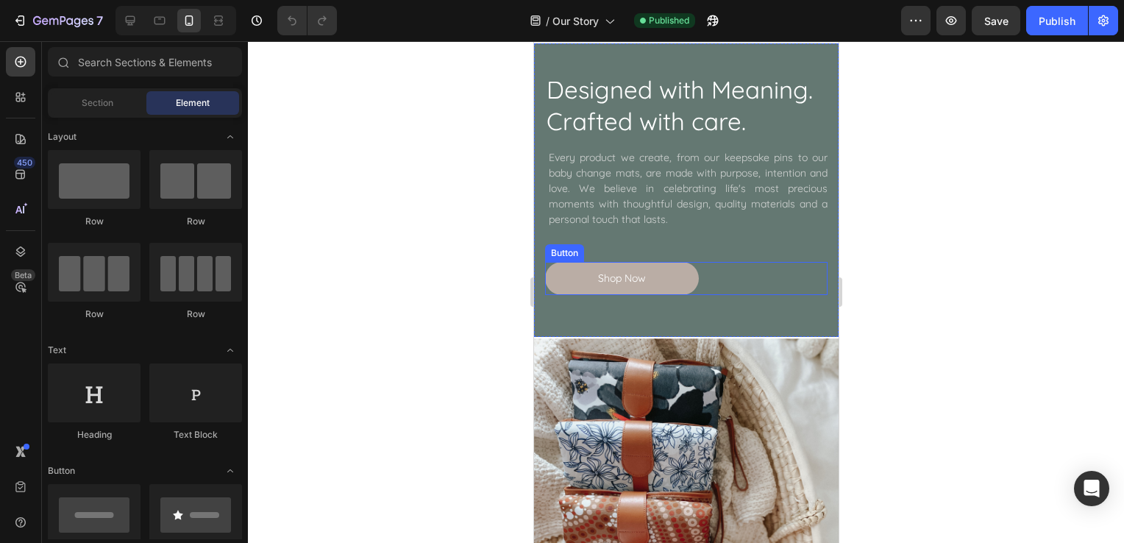
drag, startPoint x: 669, startPoint y: 279, endPoint x: 654, endPoint y: 285, distance: 16.5
click at [669, 278] on link "Shop Now" at bounding box center [621, 278] width 154 height 33
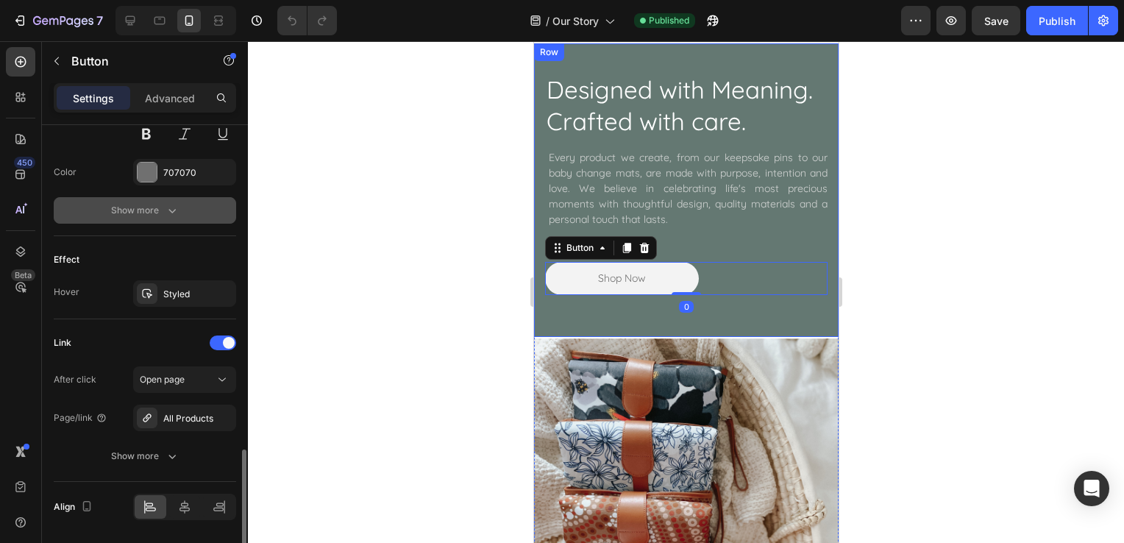
scroll to position [707, 0]
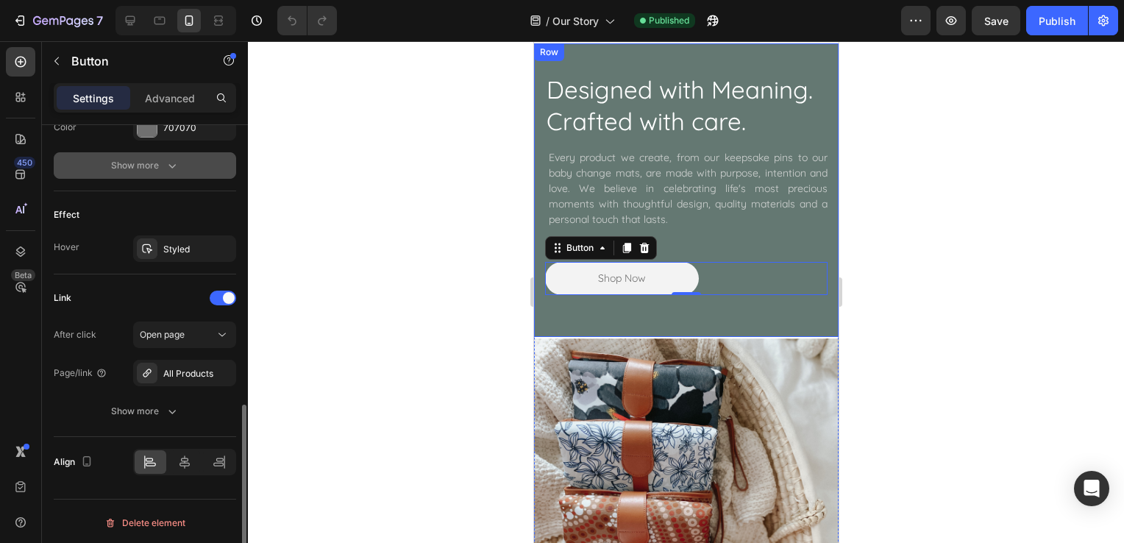
click at [194, 360] on div "All Products" at bounding box center [184, 373] width 103 height 26
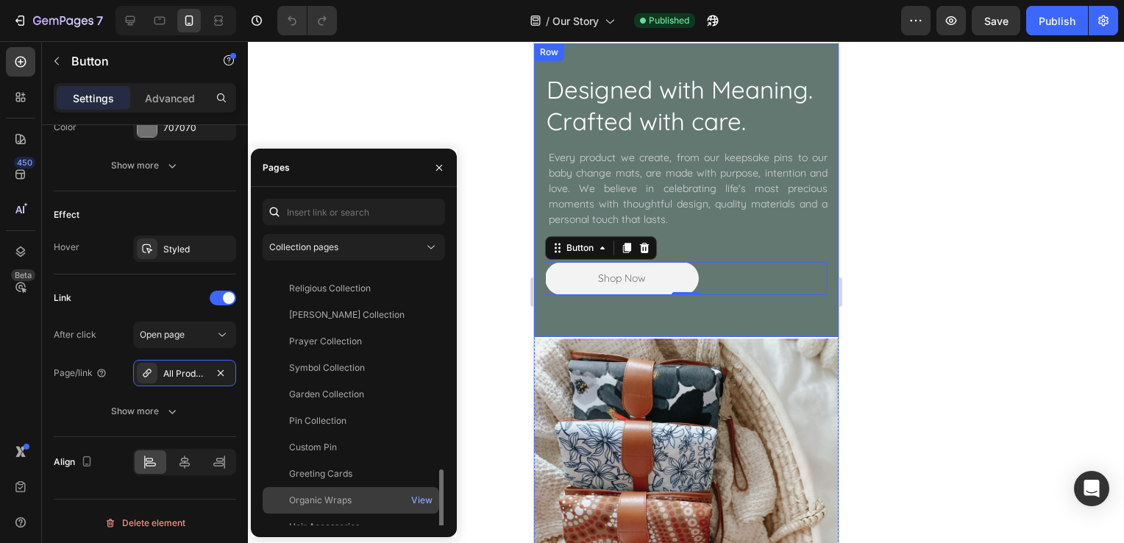
scroll to position [274, 0]
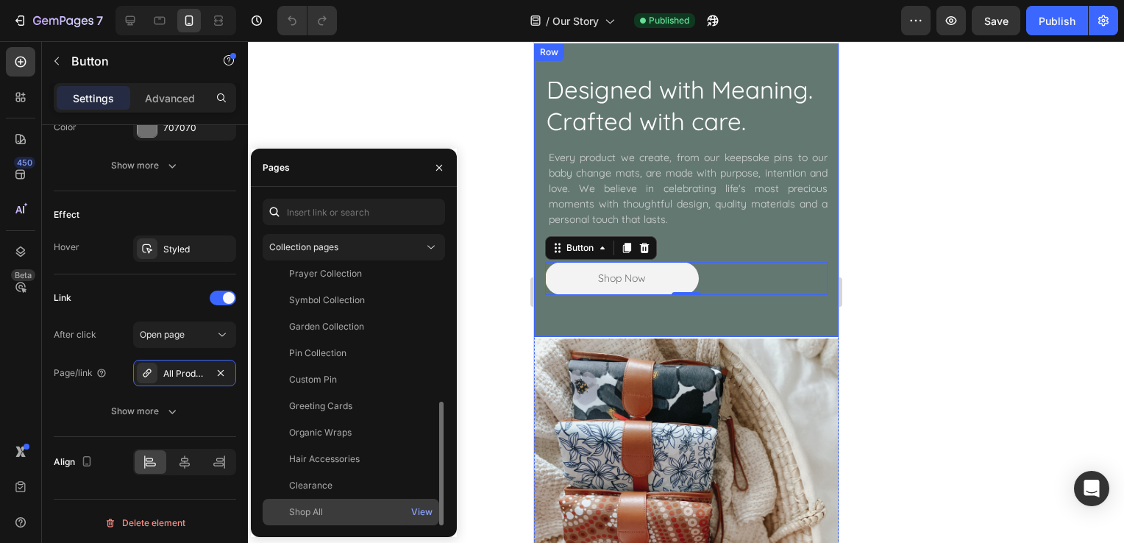
click at [346, 499] on div "Shop All View" at bounding box center [351, 512] width 176 height 26
click at [440, 168] on icon "button" at bounding box center [439, 168] width 6 height 6
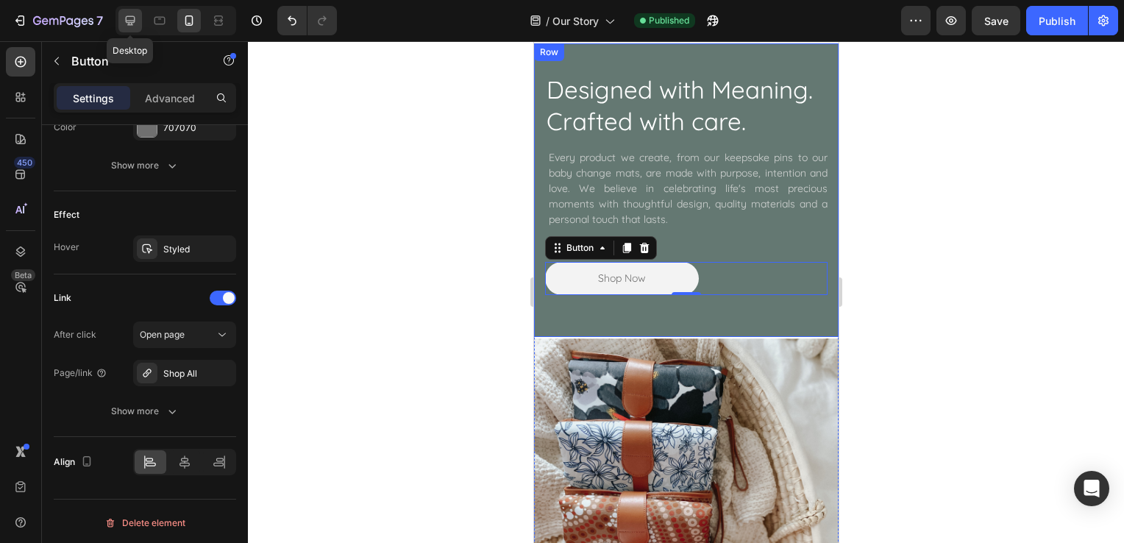
click at [135, 18] on icon at bounding box center [130, 20] width 15 height 15
type input "16"
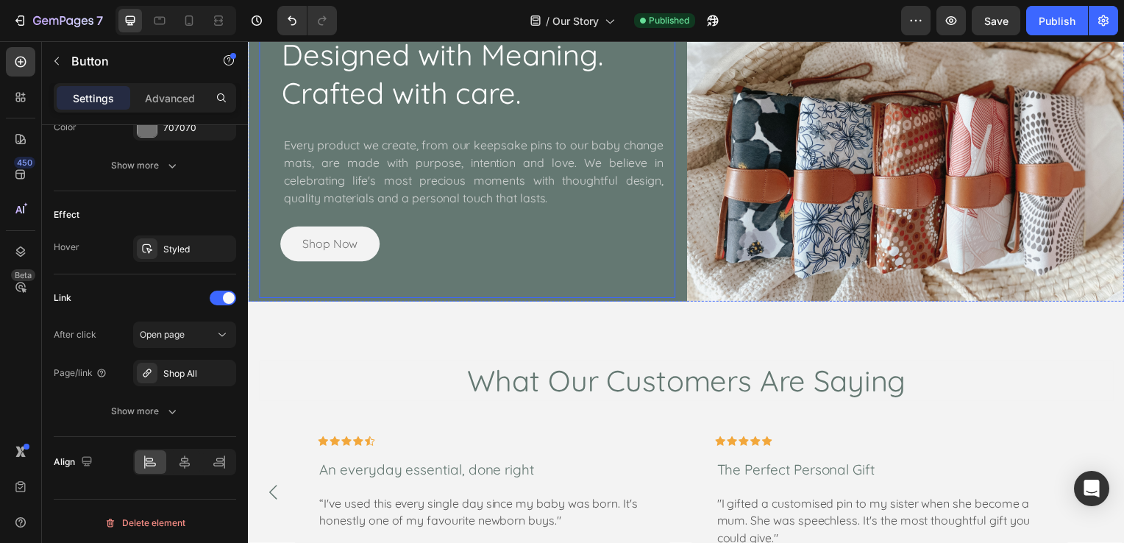
scroll to position [1127, 0]
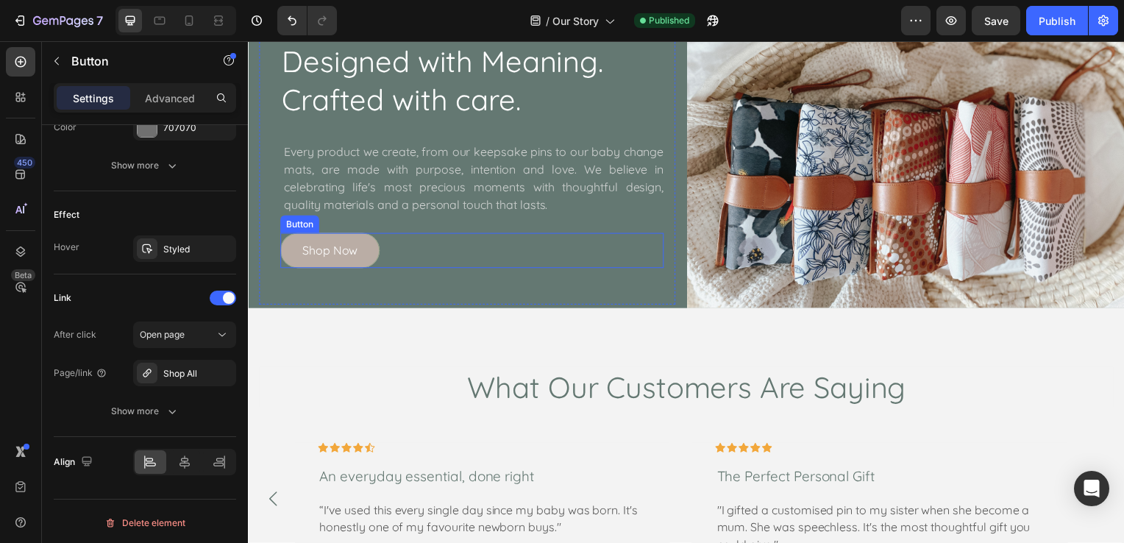
click at [374, 244] on link "Shop Now" at bounding box center [330, 252] width 100 height 35
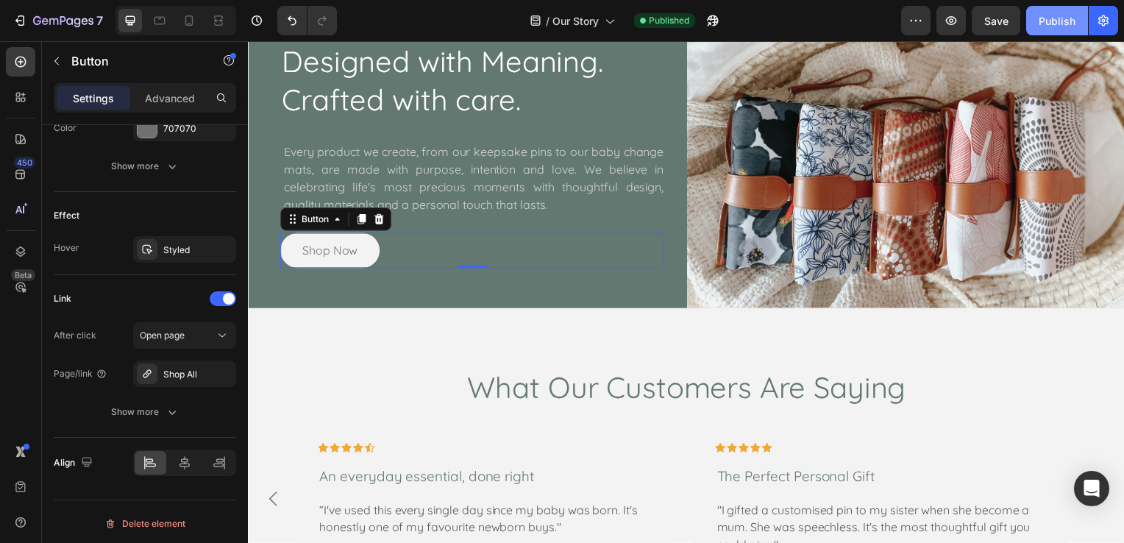
click at [1029, 16] on button "Publish" at bounding box center [1057, 20] width 62 height 29
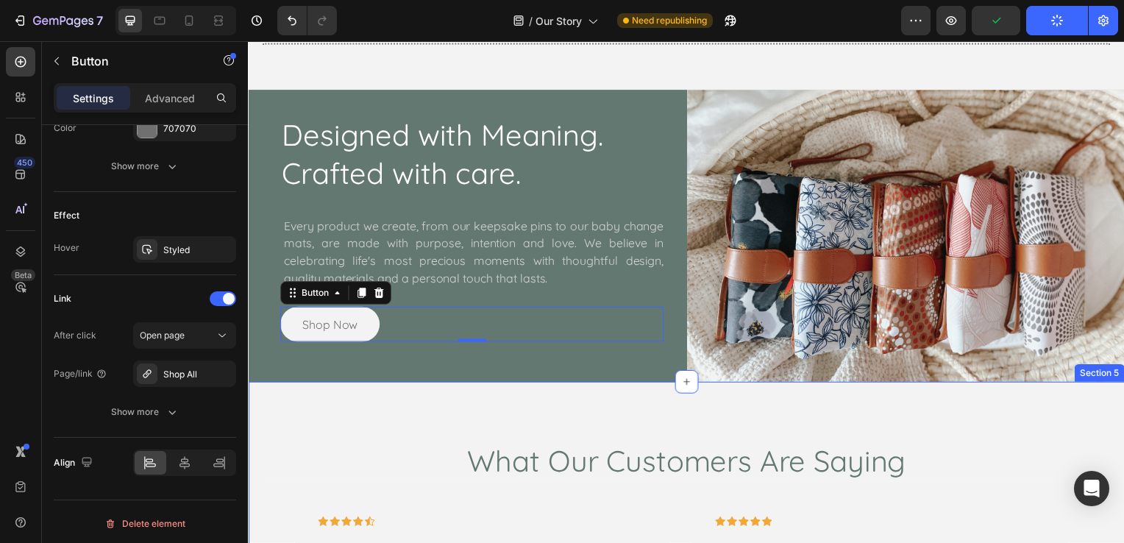
scroll to position [979, 0]
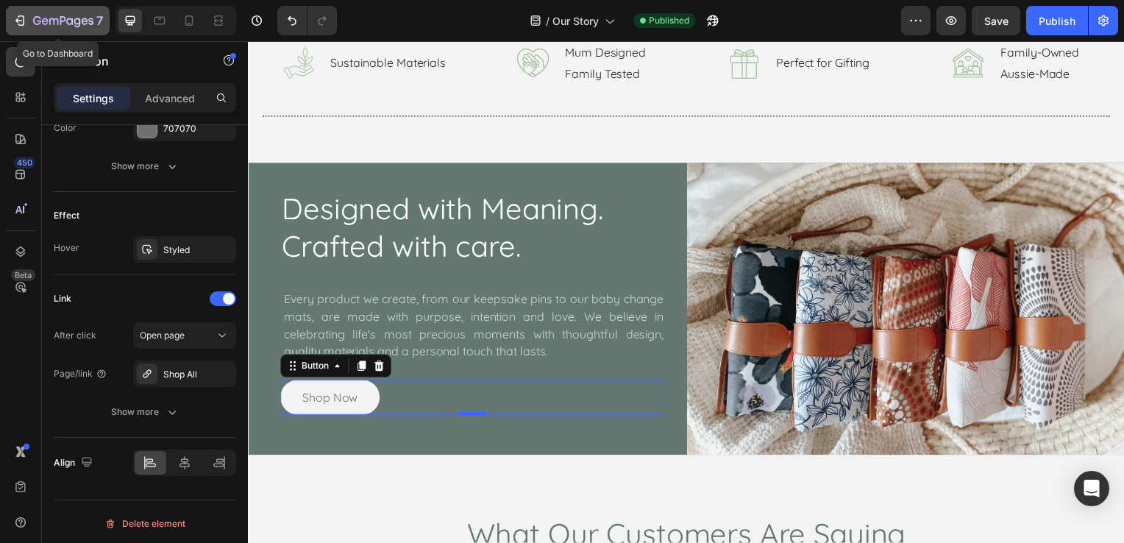
click at [12, 19] on button "7" at bounding box center [58, 20] width 104 height 29
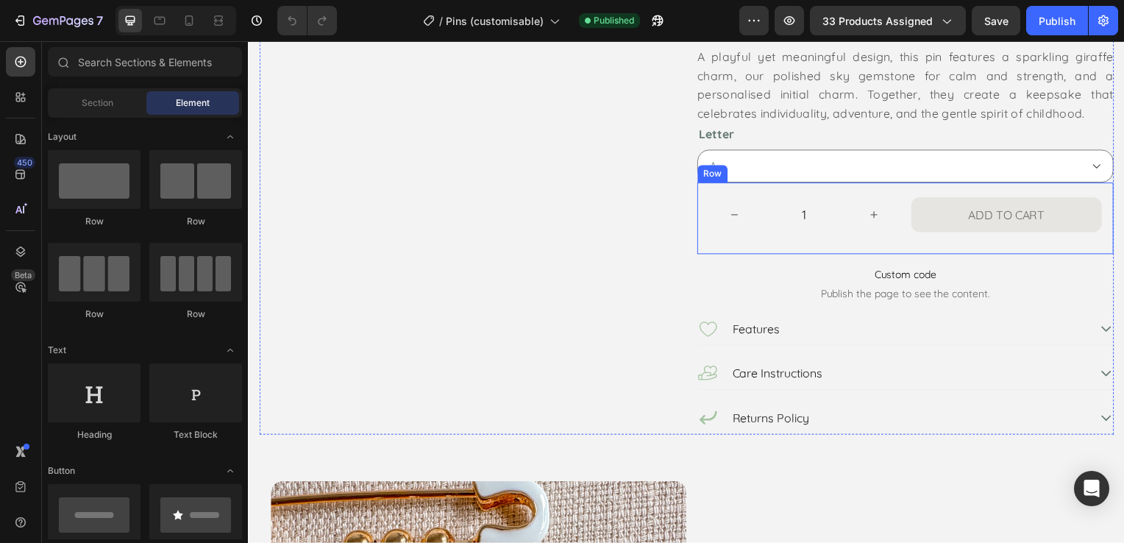
scroll to position [294, 0]
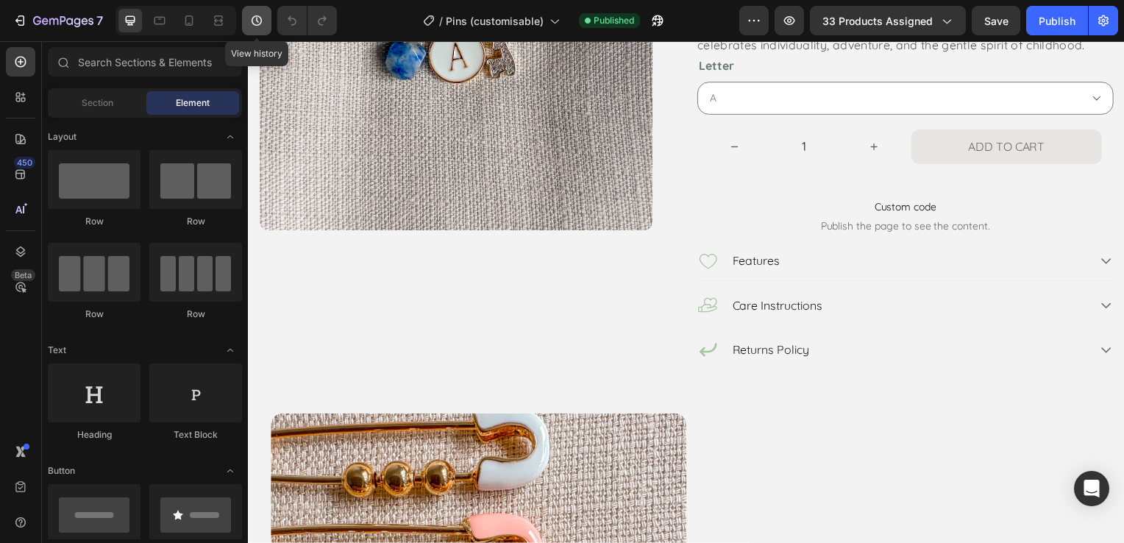
click at [261, 26] on icon "button" at bounding box center [256, 20] width 15 height 15
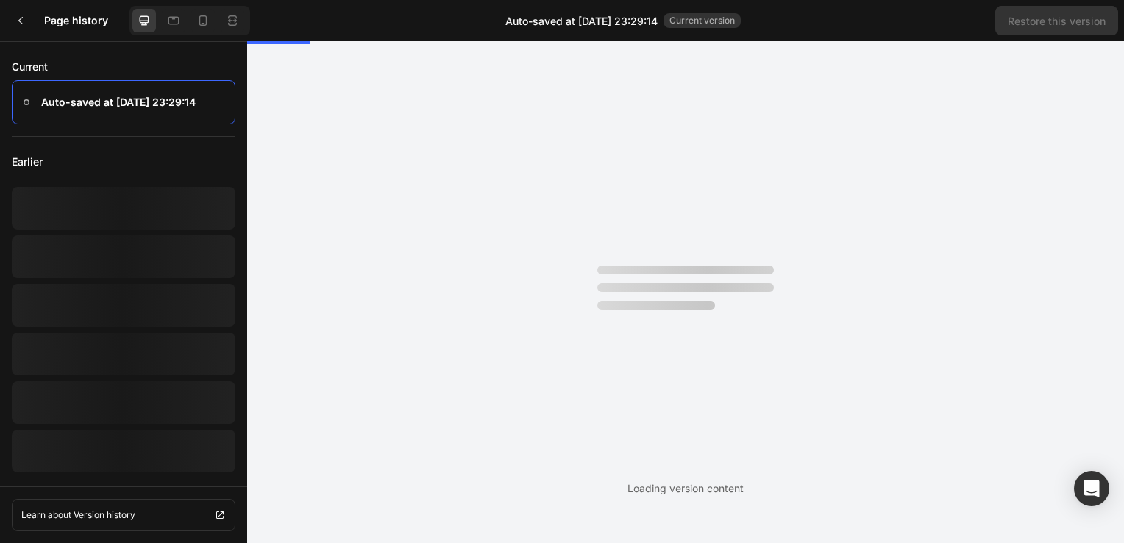
scroll to position [0, 0]
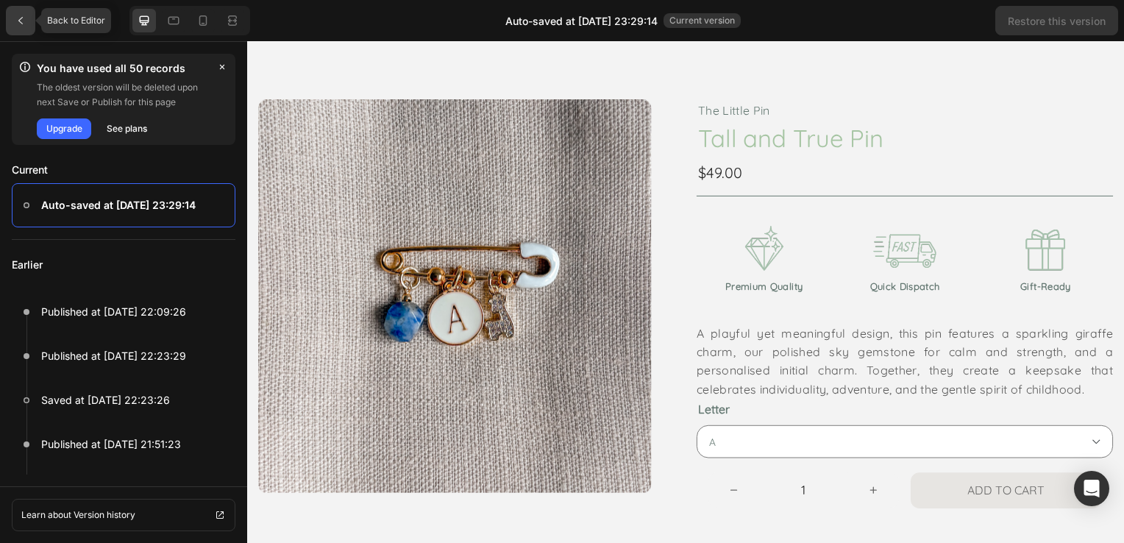
click at [26, 24] on div at bounding box center [20, 20] width 29 height 29
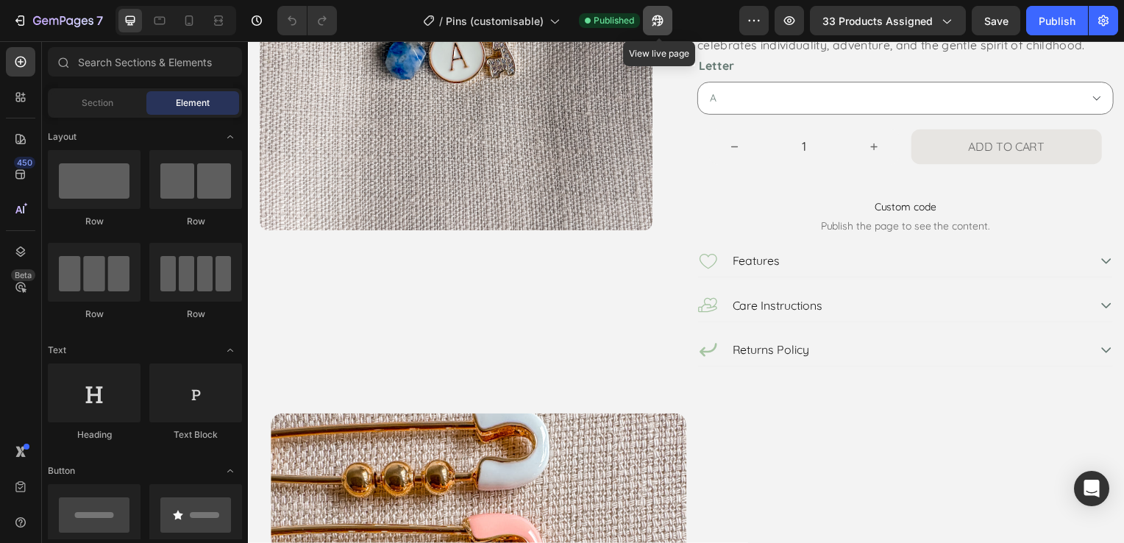
click at [652, 22] on icon "button" at bounding box center [657, 20] width 15 height 15
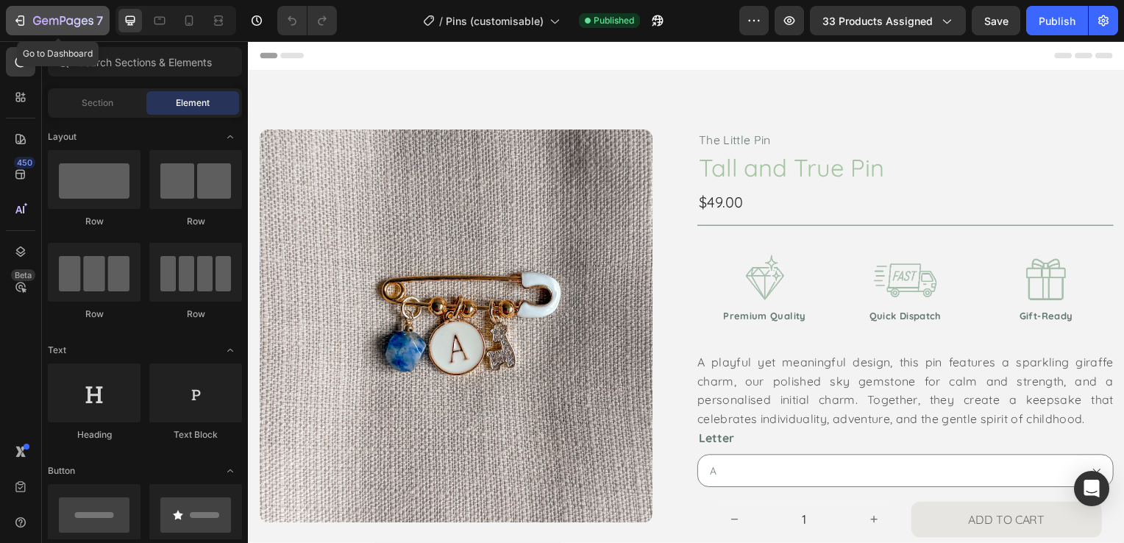
click at [15, 24] on icon "button" at bounding box center [20, 20] width 15 height 15
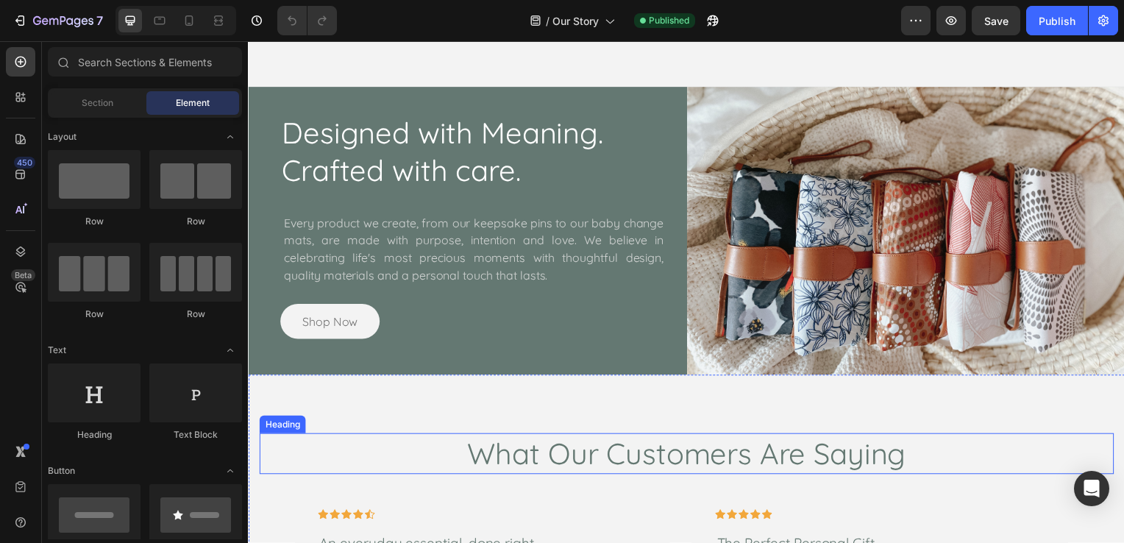
scroll to position [882, 0]
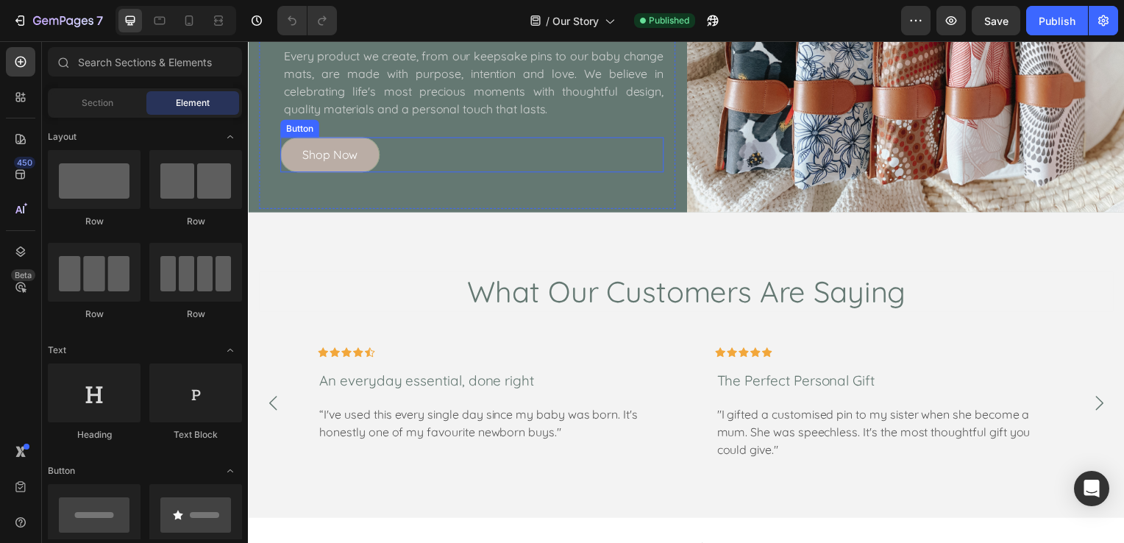
click at [363, 149] on link "Shop Now" at bounding box center [330, 155] width 100 height 35
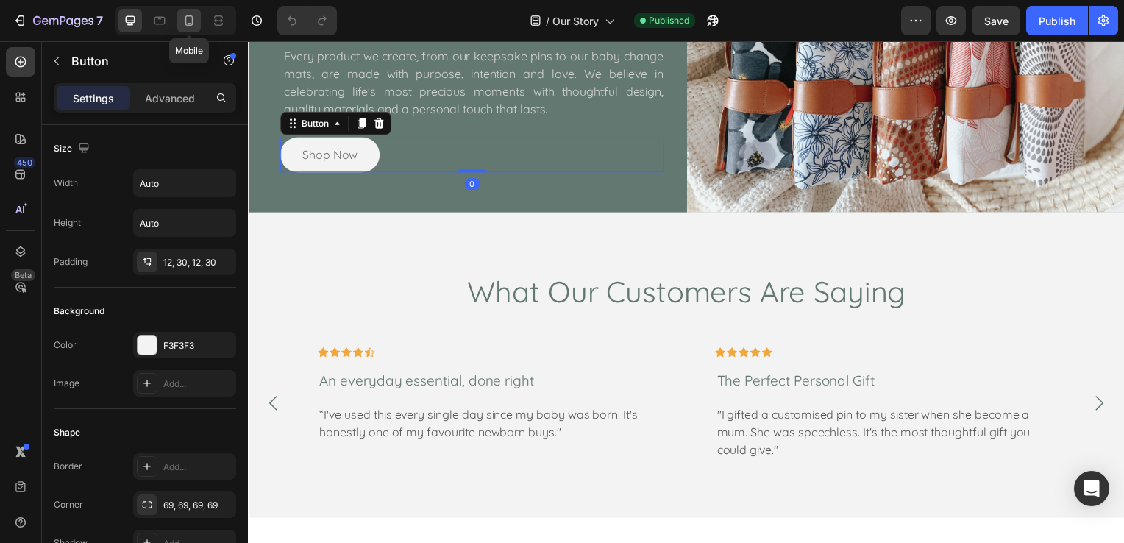
click at [182, 21] on icon at bounding box center [189, 20] width 15 height 15
type input "14"
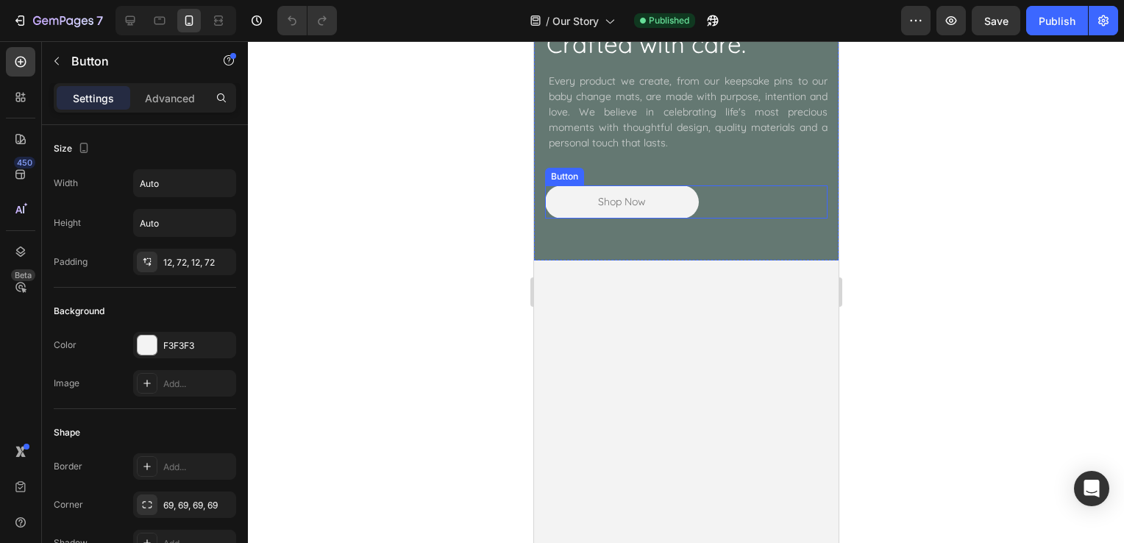
scroll to position [829, 0]
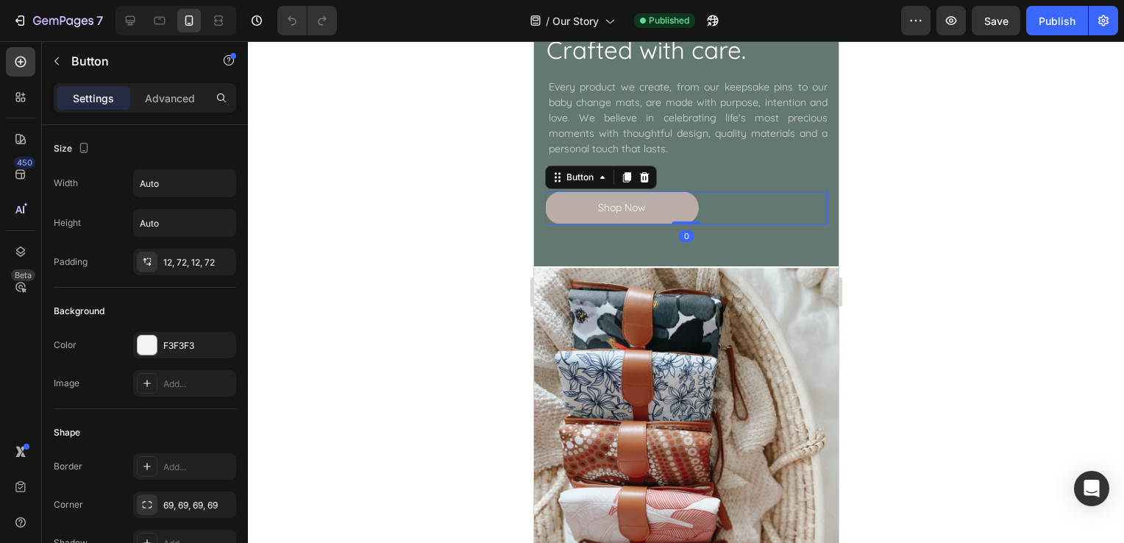
click at [667, 204] on link "Shop Now" at bounding box center [621, 207] width 154 height 33
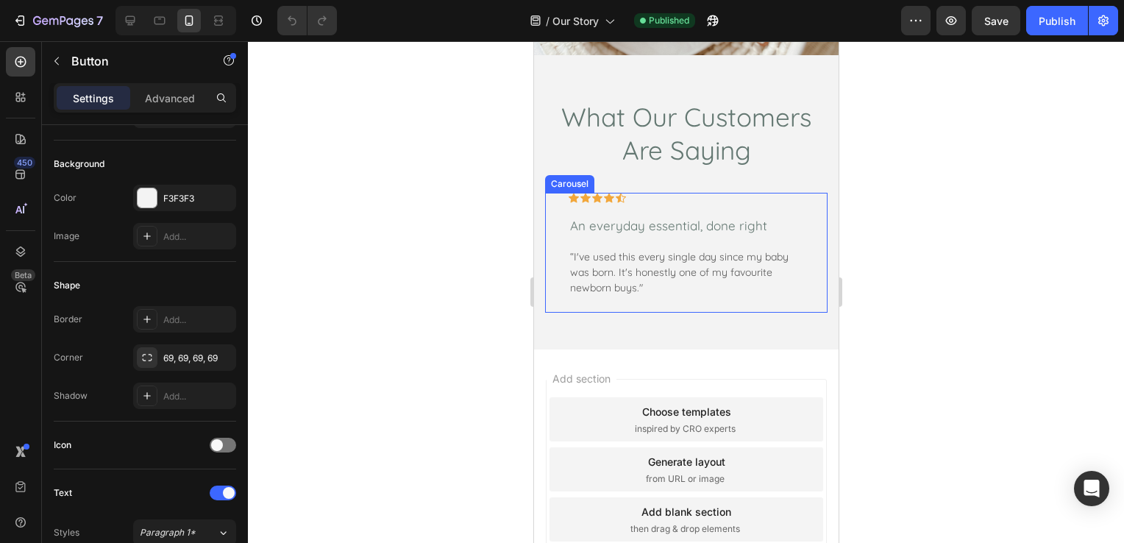
scroll to position [1525, 0]
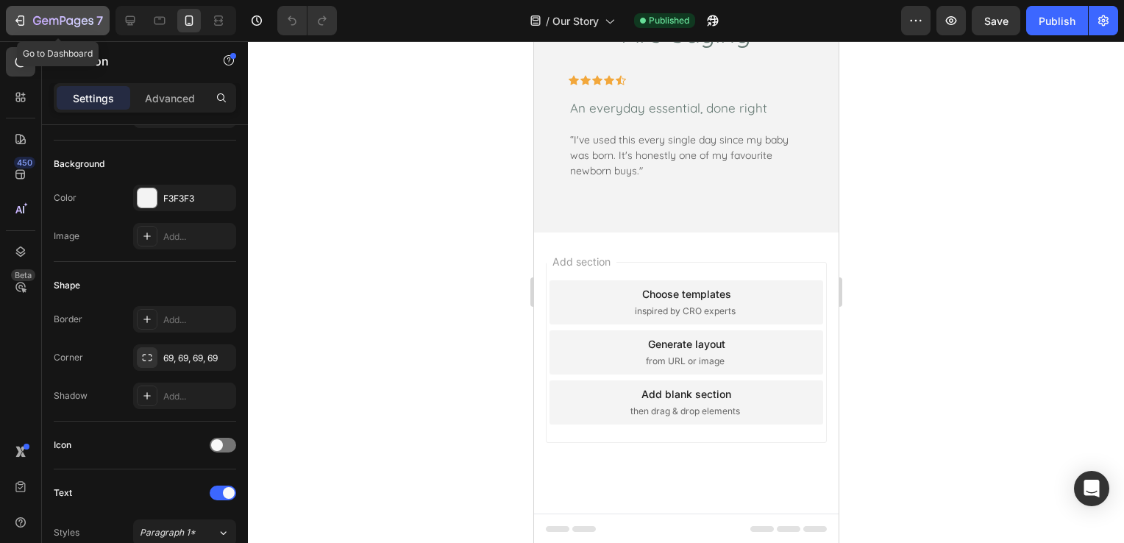
click at [23, 22] on icon "button" at bounding box center [20, 20] width 15 height 15
